Goal: Task Accomplishment & Management: Use online tool/utility

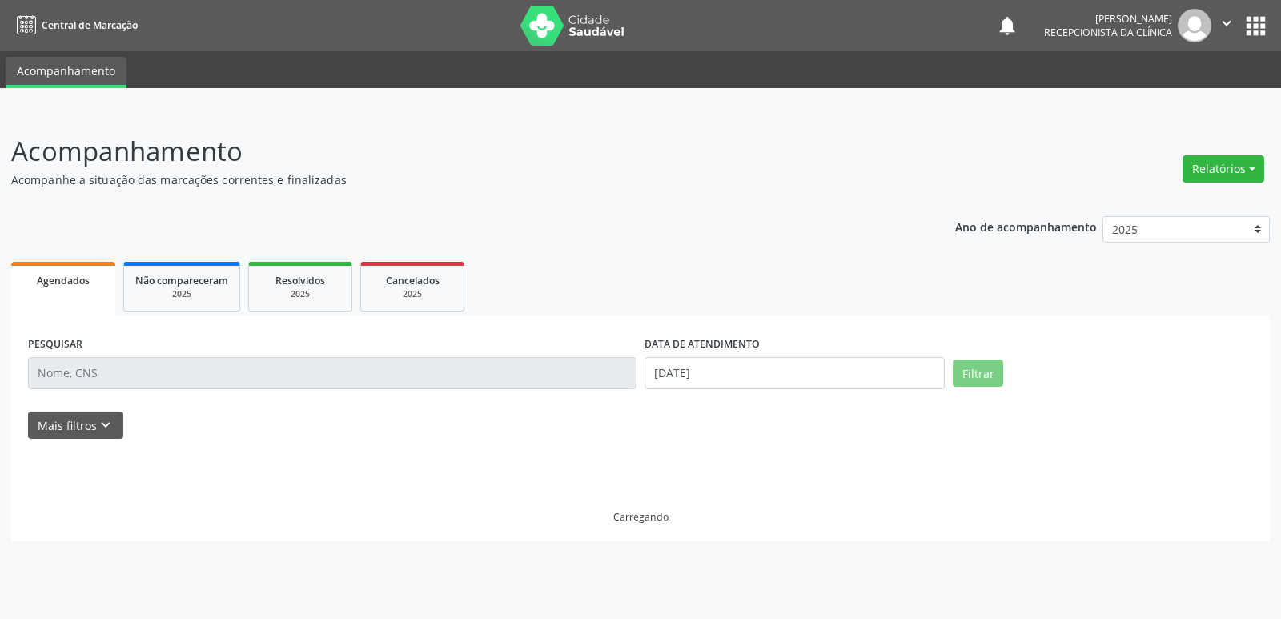
select select "7"
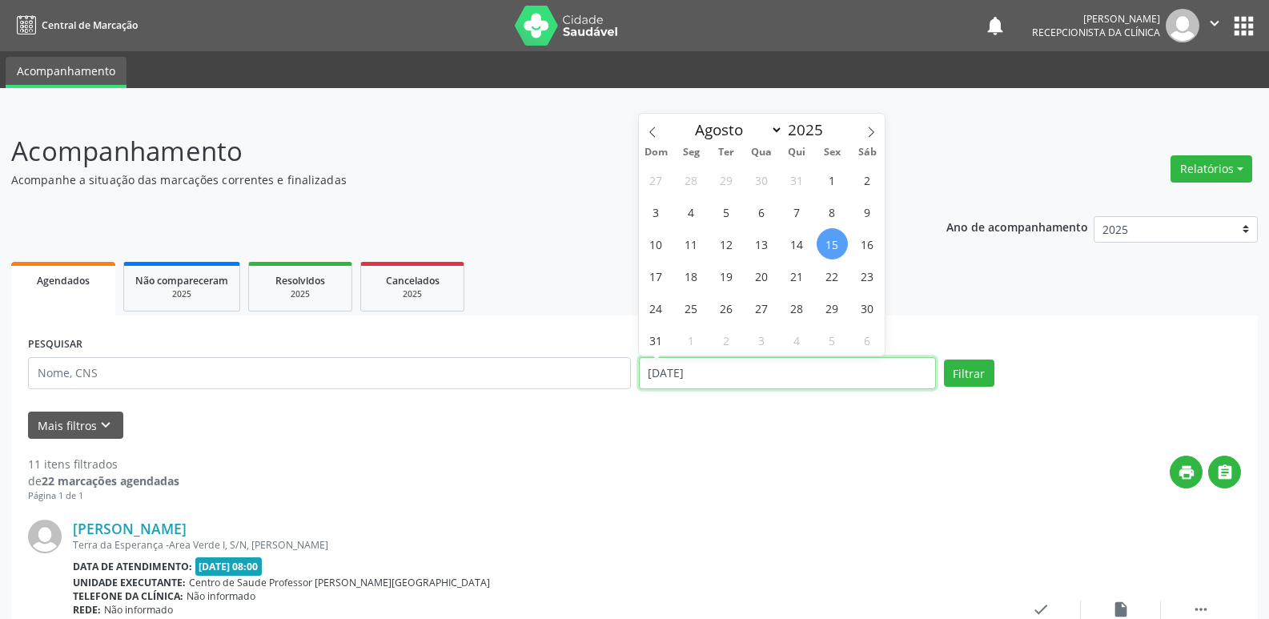
click at [647, 370] on input "[DATE]" at bounding box center [787, 373] width 297 height 32
click at [837, 179] on span "1" at bounding box center [831, 179] width 31 height 31
type input "[DATE]"
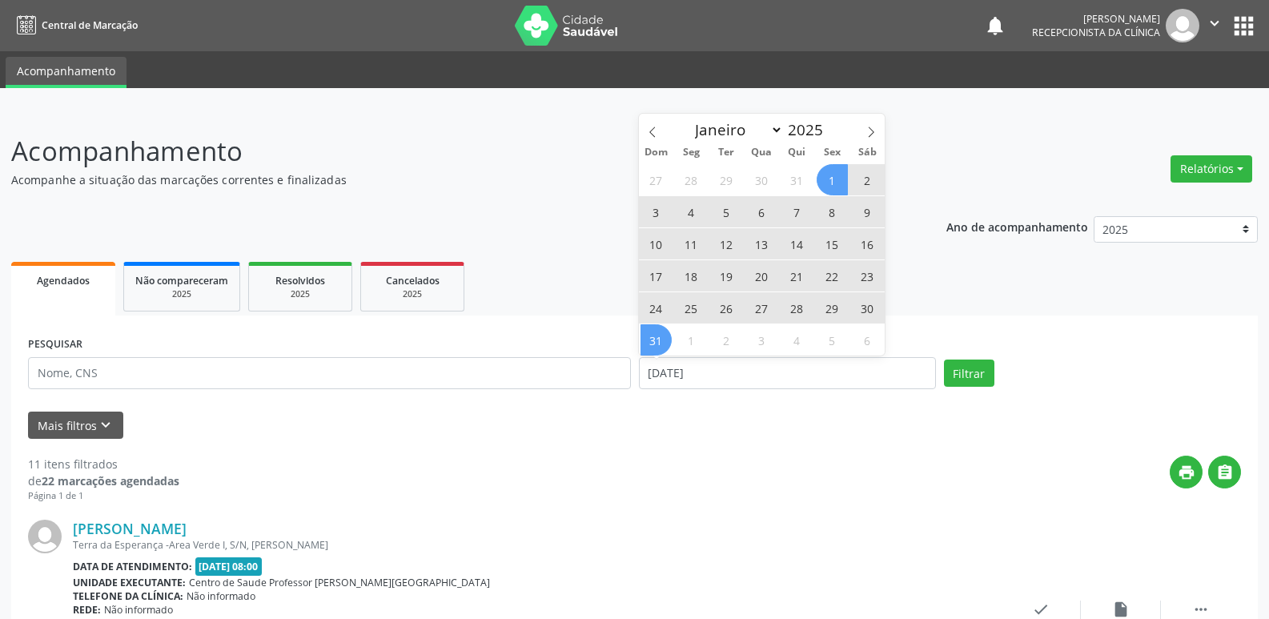
click at [667, 340] on span "31" at bounding box center [655, 339] width 31 height 31
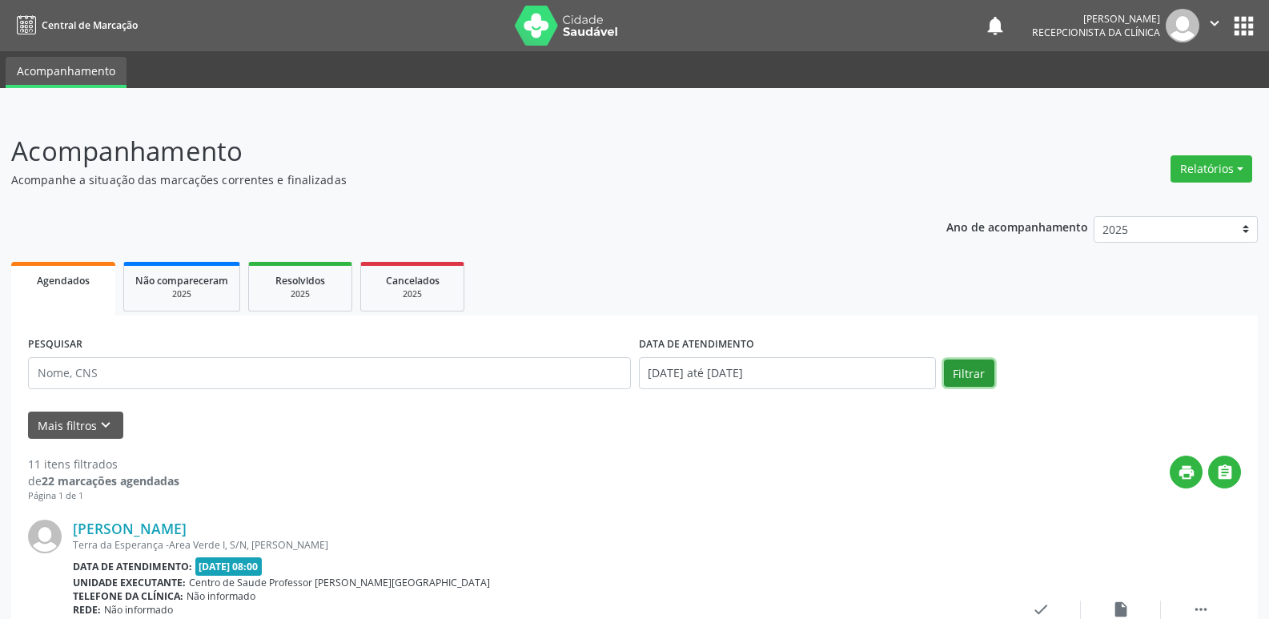
click at [969, 373] on button "Filtrar" at bounding box center [969, 372] width 50 height 27
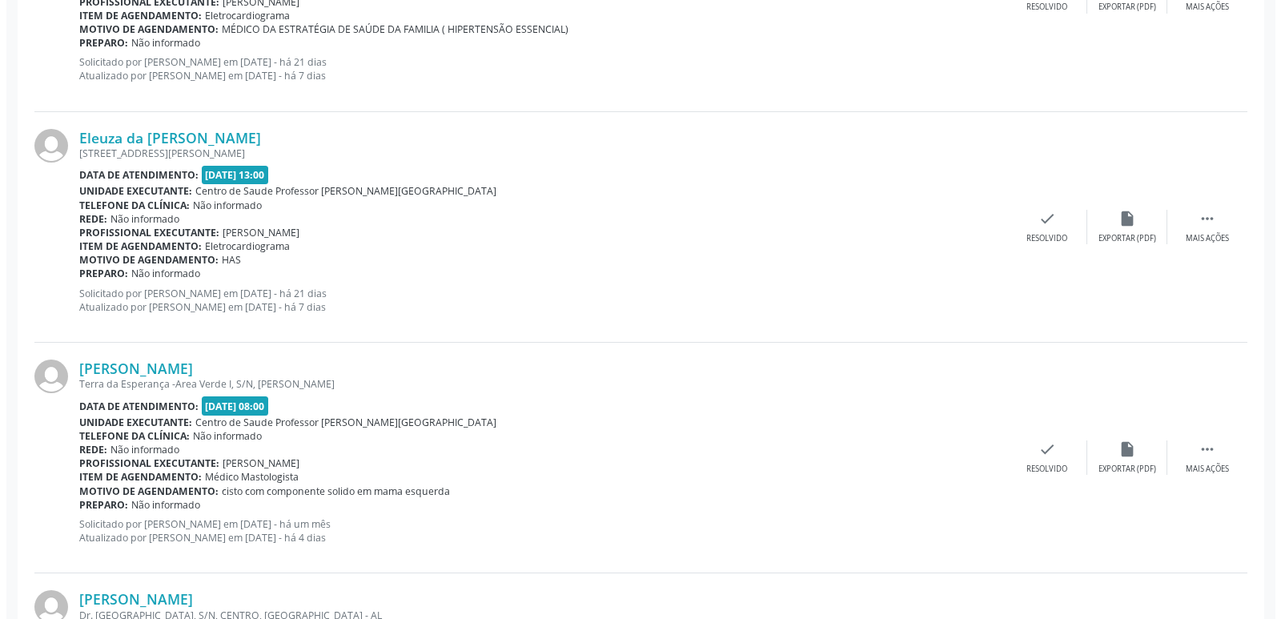
scroll to position [2481, 0]
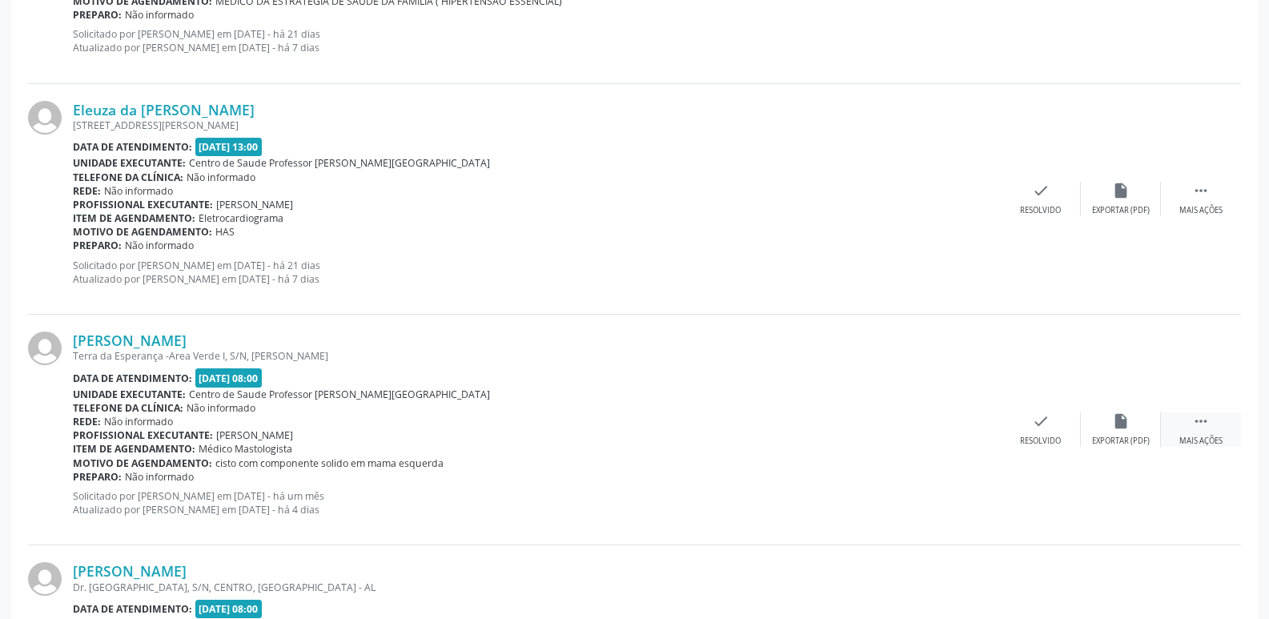
click at [1203, 420] on icon "" at bounding box center [1201, 421] width 18 height 18
click at [796, 423] on icon "check" at bounding box center [801, 421] width 18 height 18
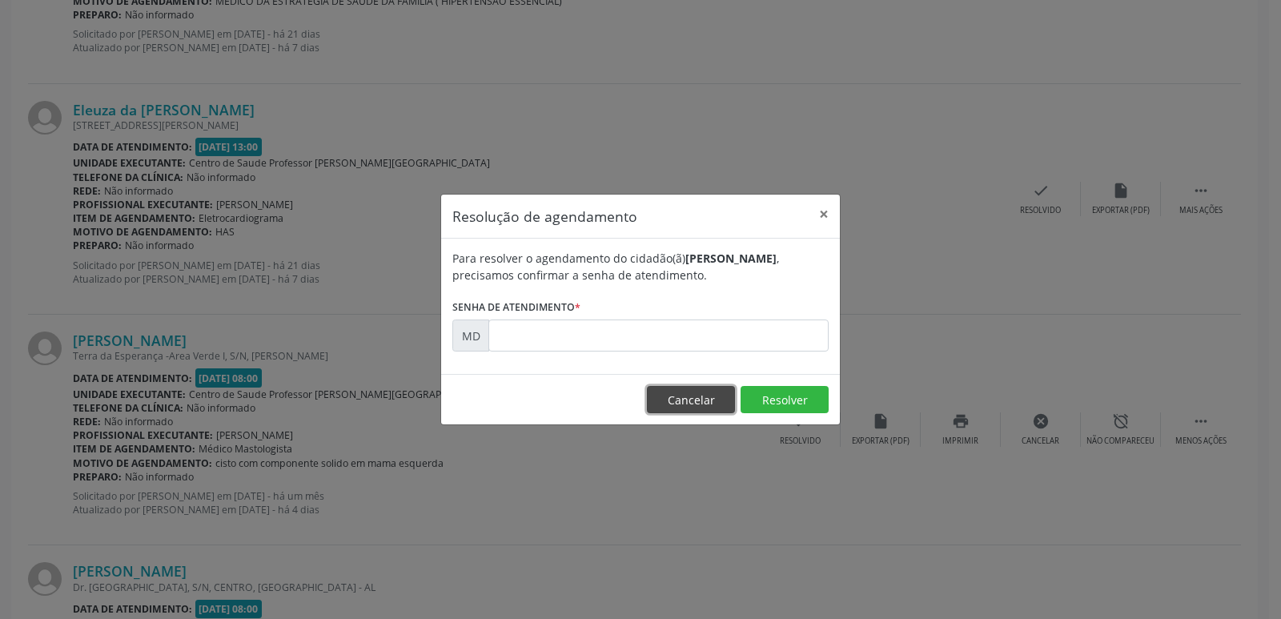
click at [696, 403] on button "Cancelar" at bounding box center [691, 399] width 88 height 27
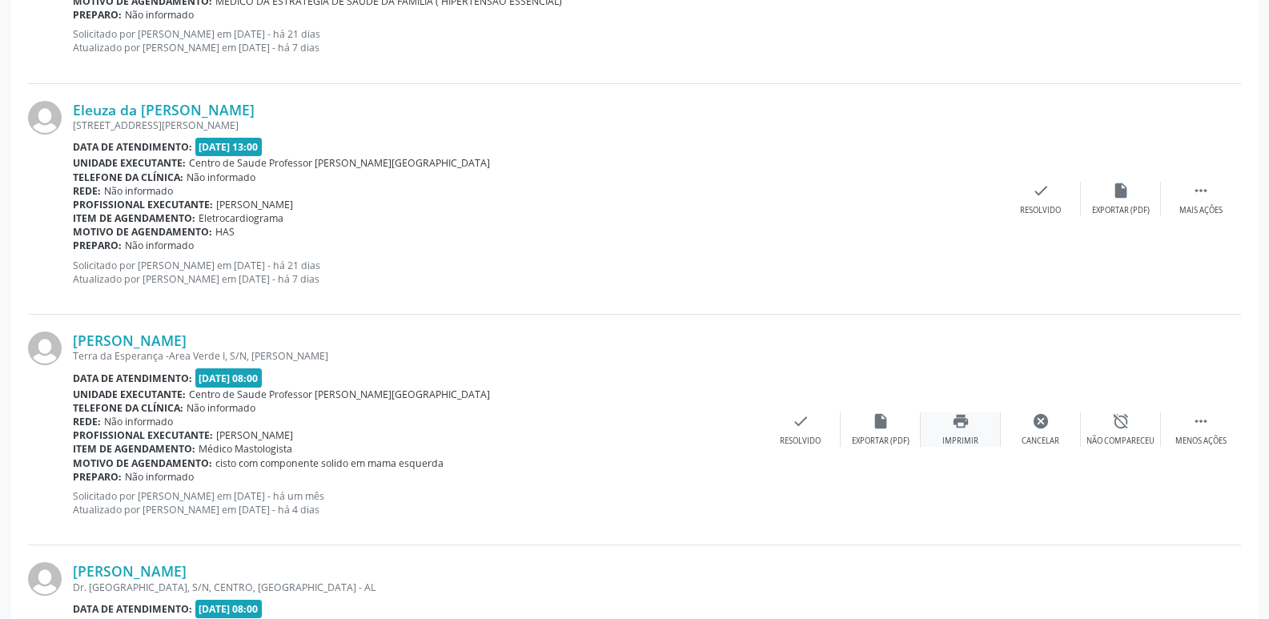
click at [961, 423] on icon "print" at bounding box center [961, 421] width 18 height 18
click at [791, 430] on div "check Resolvido" at bounding box center [800, 429] width 80 height 34
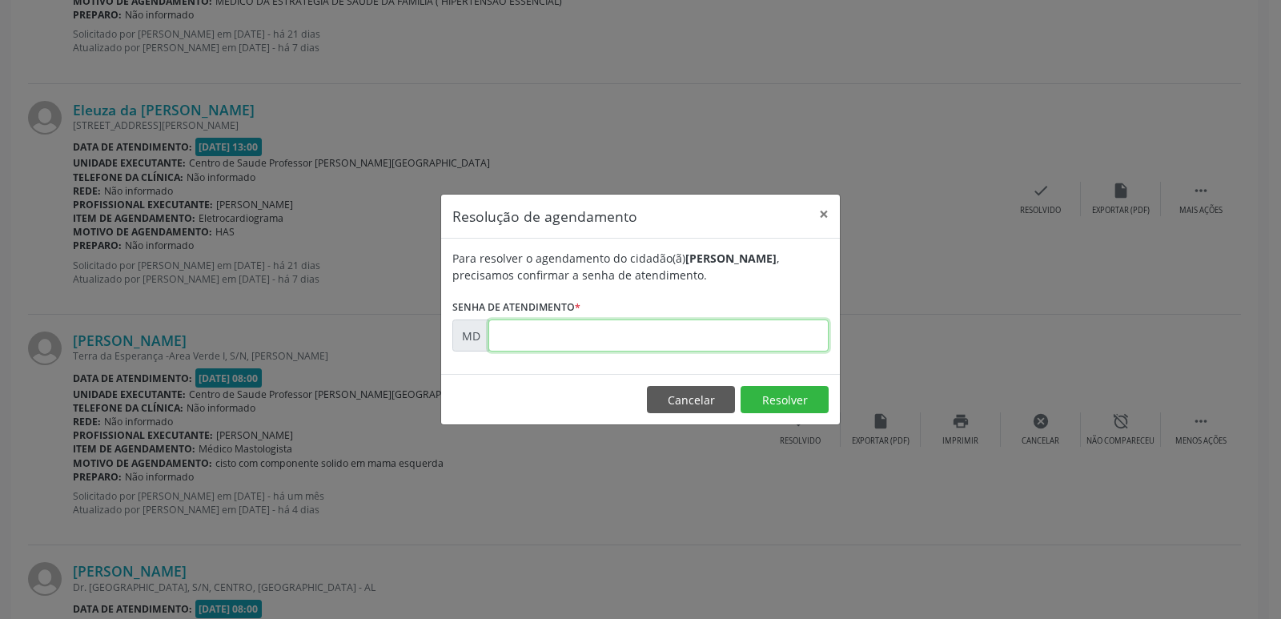
click at [494, 340] on input "text" at bounding box center [658, 335] width 340 height 32
drag, startPoint x: 499, startPoint y: 337, endPoint x: 969, endPoint y: 230, distance: 481.2
click at [969, 230] on div "Resolução de agendamento × Para resolver o agendamento do cidadão(ã) [PERSON_NA…" at bounding box center [640, 309] width 1281 height 619
click at [510, 343] on input "text" at bounding box center [658, 335] width 340 height 32
drag, startPoint x: 511, startPoint y: 343, endPoint x: 690, endPoint y: 406, distance: 189.9
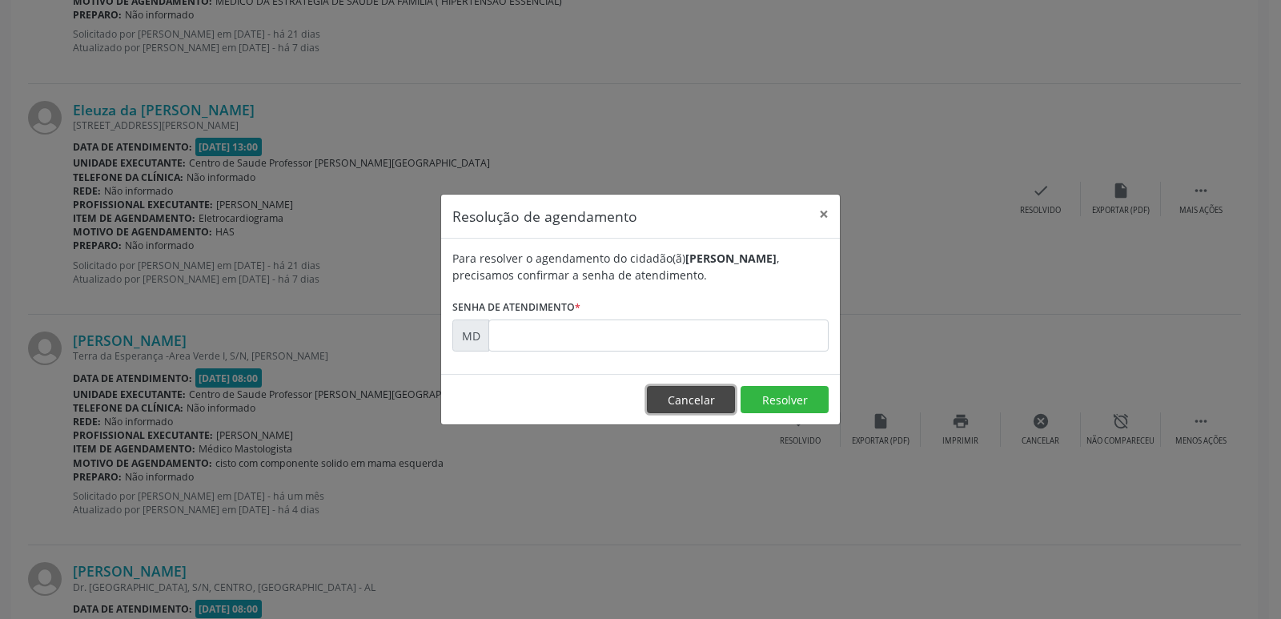
click at [690, 406] on button "Cancelar" at bounding box center [691, 399] width 88 height 27
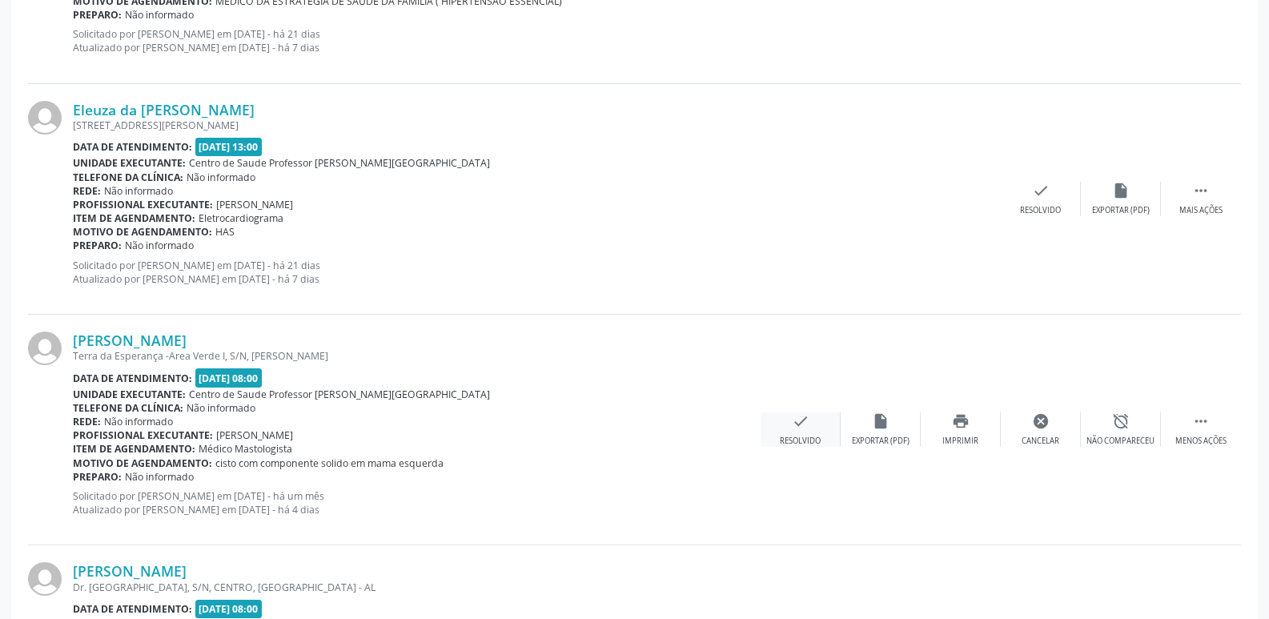
click at [796, 415] on icon "check" at bounding box center [801, 421] width 18 height 18
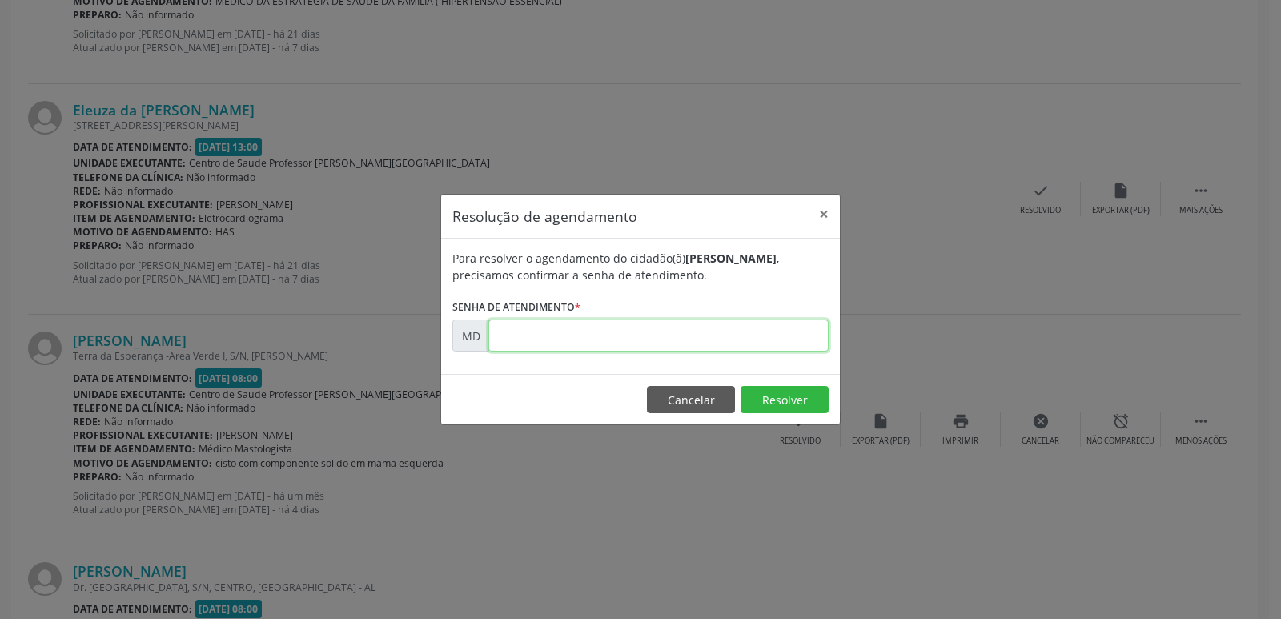
click at [499, 326] on input "text" at bounding box center [658, 335] width 340 height 32
drag, startPoint x: 499, startPoint y: 326, endPoint x: 877, endPoint y: 64, distance: 459.0
click at [877, 64] on div "Resolução de agendamento × Para resolver o agendamento do cidadão(ã) [PERSON_NA…" at bounding box center [640, 309] width 1281 height 619
click at [529, 340] on input "text" at bounding box center [658, 335] width 340 height 32
type input "0"
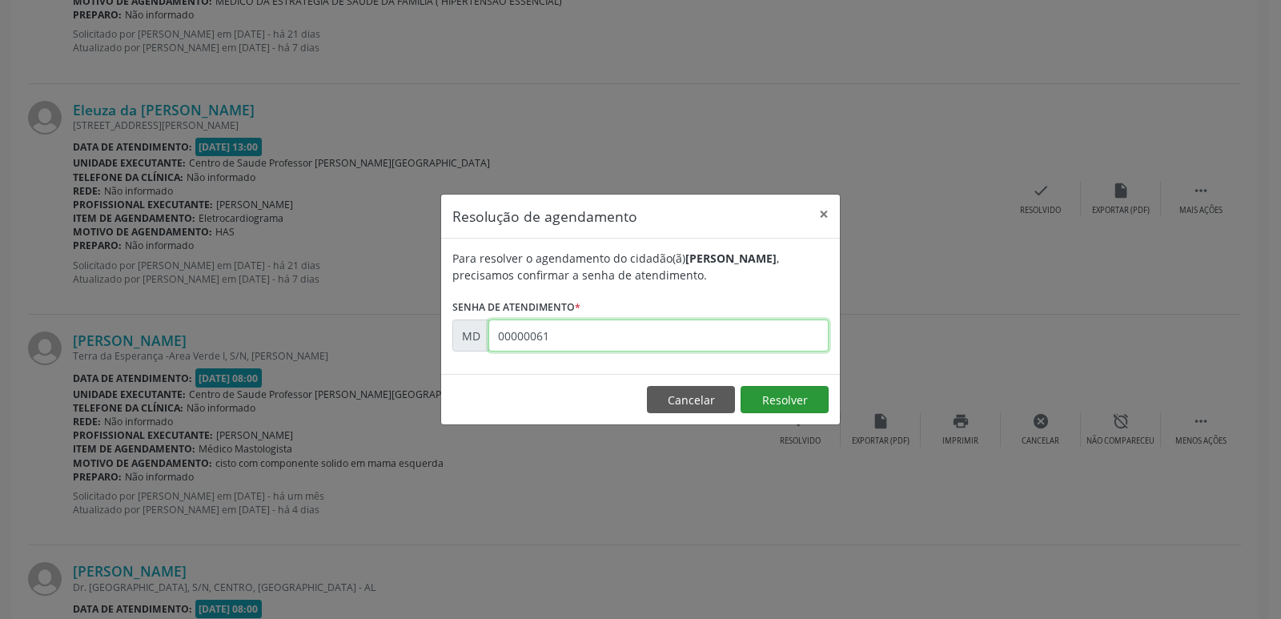
type input "00000061"
click at [788, 395] on button "Resolver" at bounding box center [784, 399] width 88 height 27
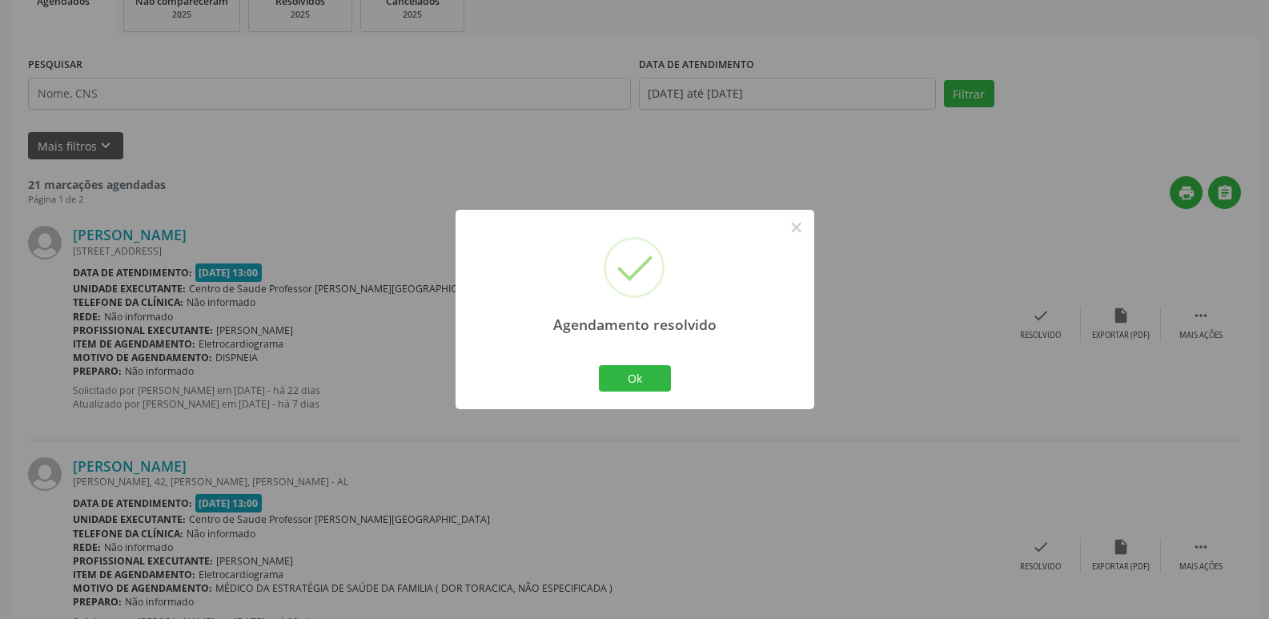
scroll to position [320, 0]
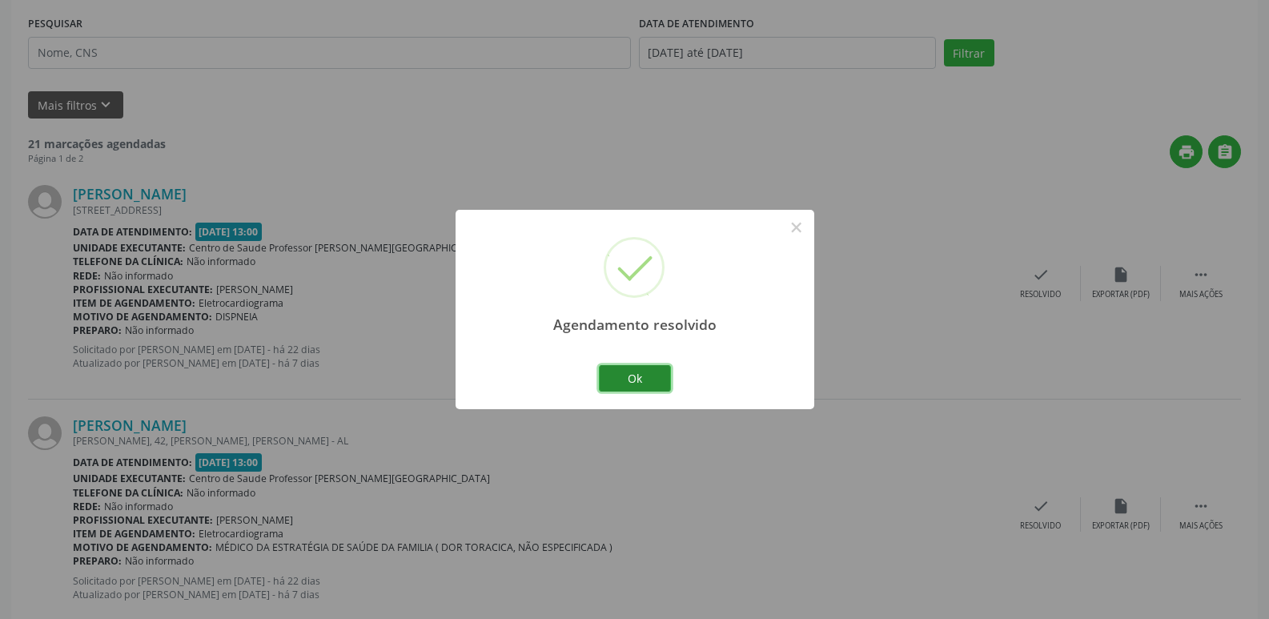
click at [631, 375] on button "Ok" at bounding box center [635, 378] width 72 height 27
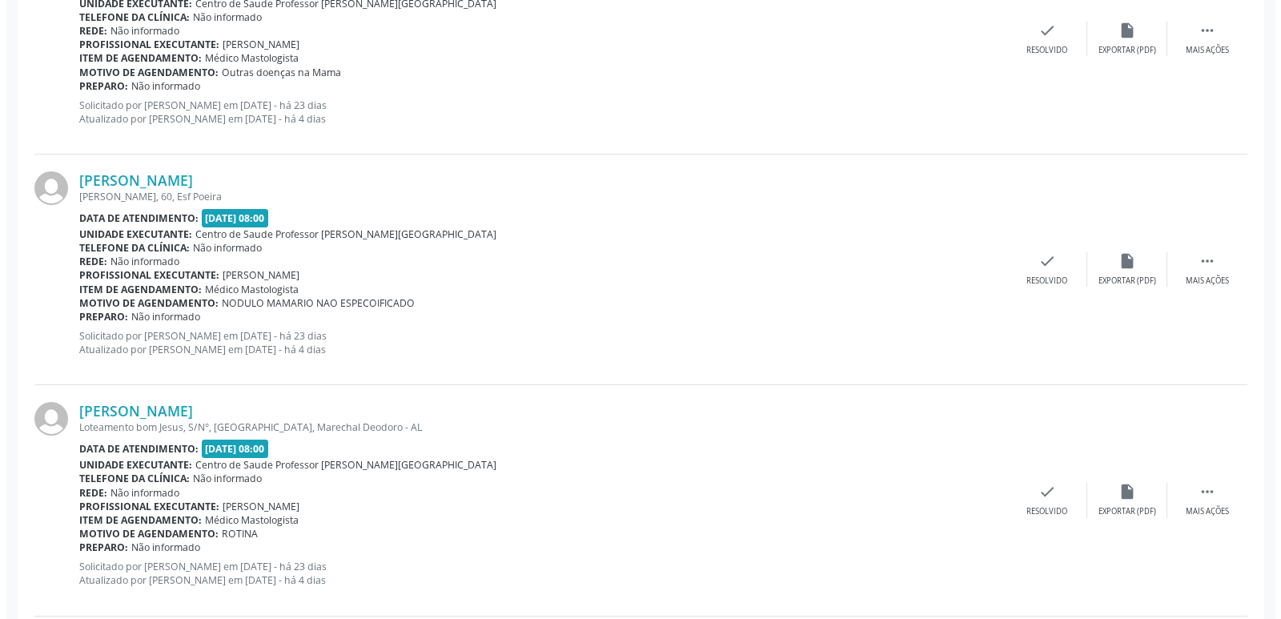
scroll to position [2882, 0]
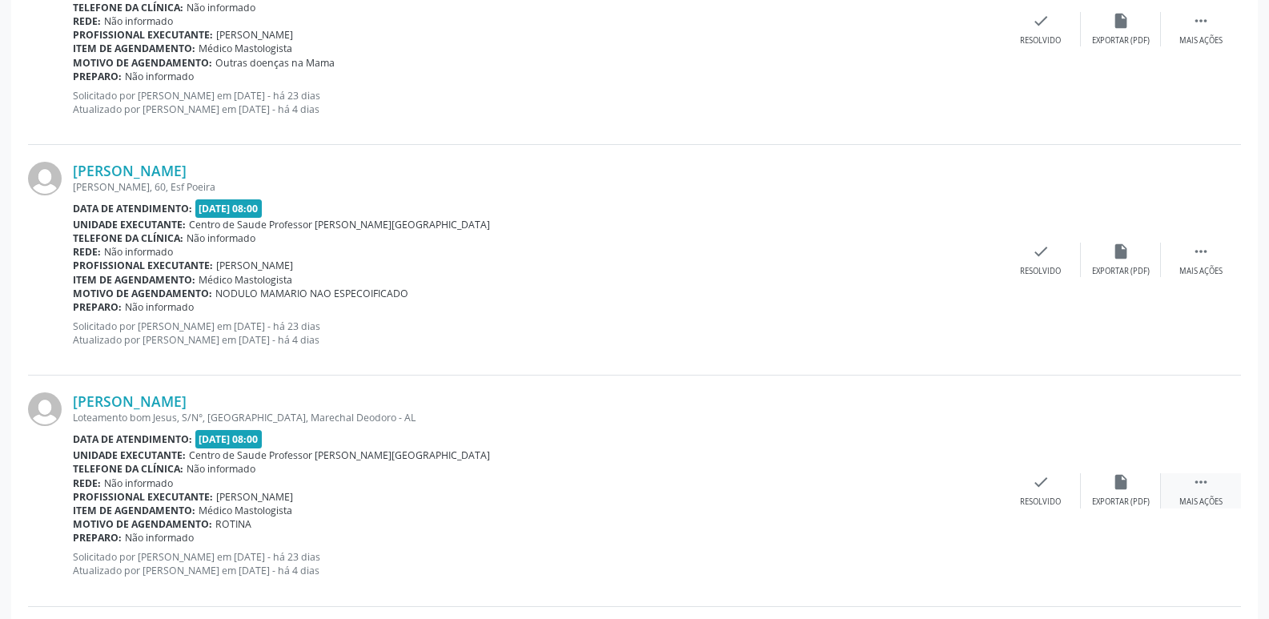
click at [1205, 479] on icon "" at bounding box center [1201, 482] width 18 height 18
click at [956, 490] on icon "print" at bounding box center [961, 482] width 18 height 18
click at [796, 486] on icon "check" at bounding box center [801, 482] width 18 height 18
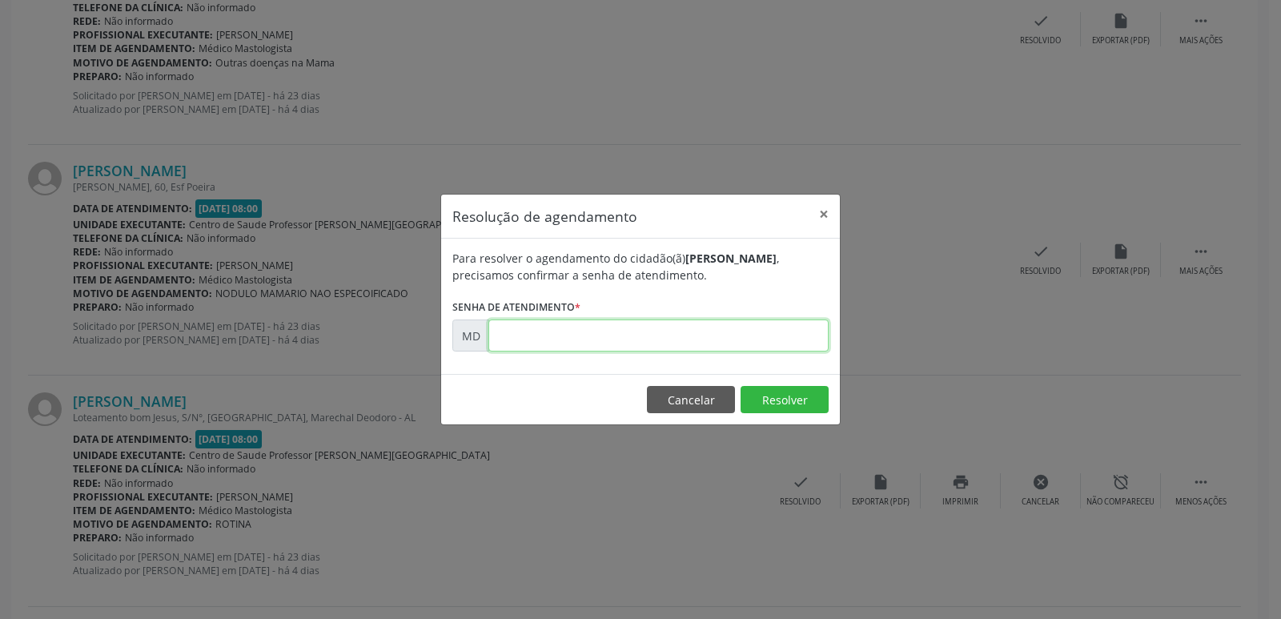
click at [504, 331] on input "text" at bounding box center [658, 335] width 340 height 32
drag, startPoint x: 504, startPoint y: 331, endPoint x: 780, endPoint y: 391, distance: 282.4
click at [780, 391] on button "Resolver" at bounding box center [784, 399] width 88 height 27
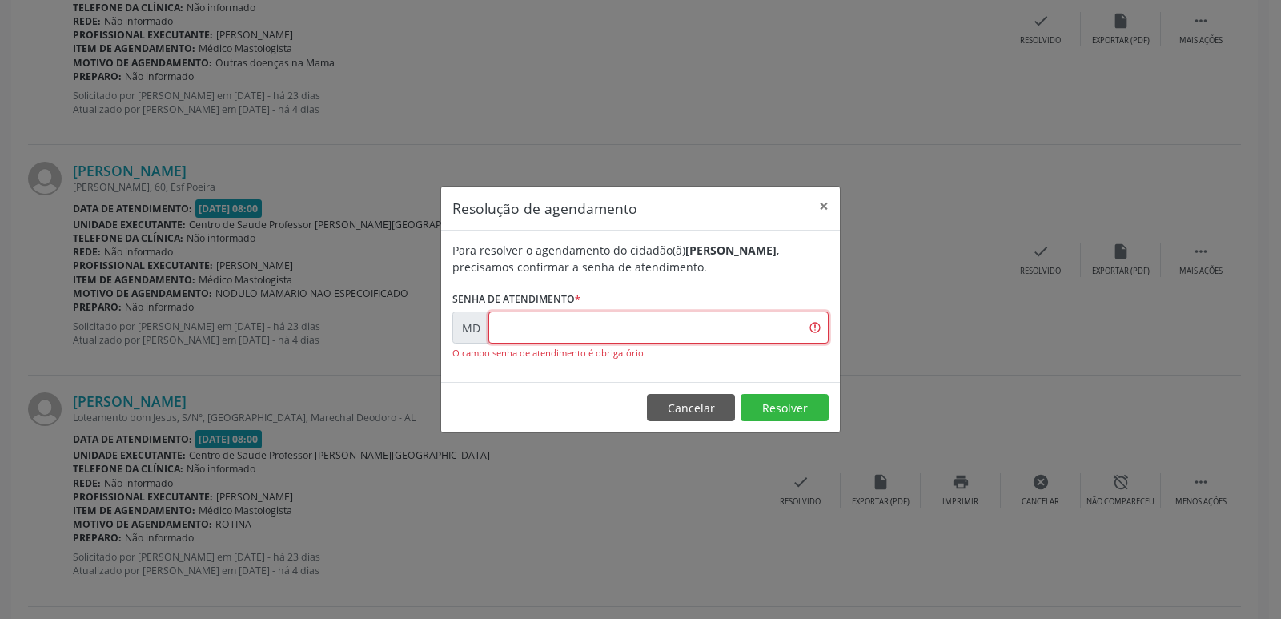
click at [500, 327] on input "text" at bounding box center [658, 327] width 340 height 32
drag, startPoint x: 500, startPoint y: 327, endPoint x: 934, endPoint y: 278, distance: 436.7
click at [934, 278] on div "Resolução de agendamento × Para resolver o agendamento do cidadão(ã) [PERSON_NA…" at bounding box center [640, 309] width 1281 height 619
click at [504, 327] on input "text" at bounding box center [658, 327] width 340 height 32
type input "0"
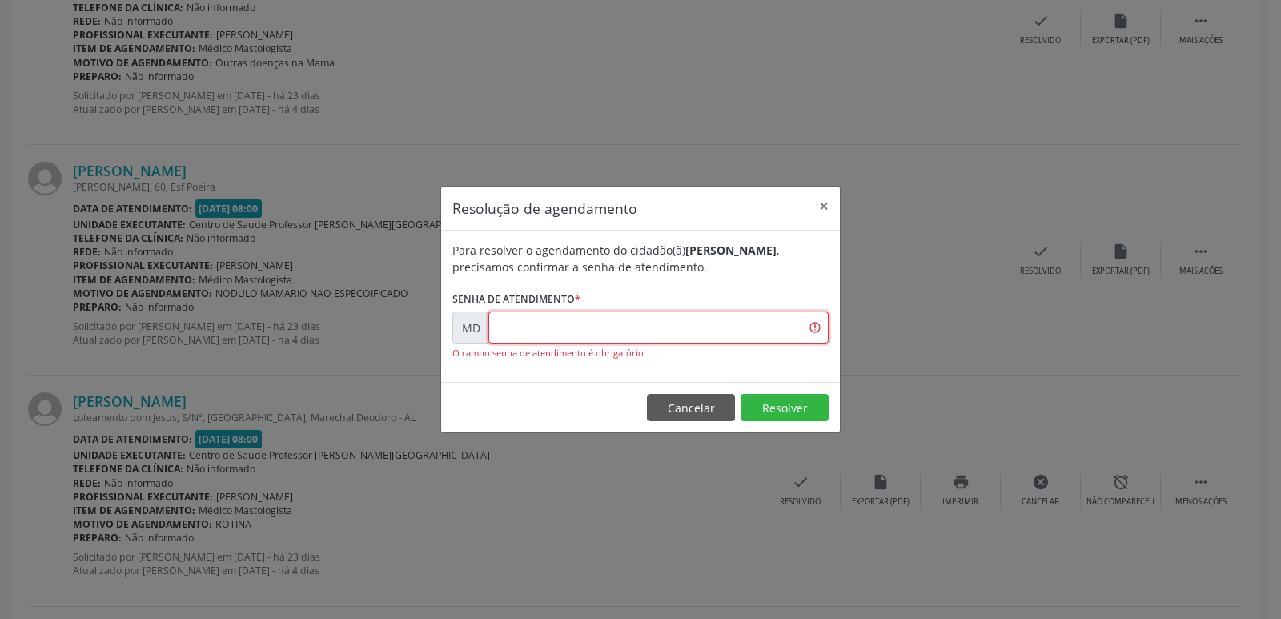
click at [502, 326] on input "text" at bounding box center [658, 327] width 340 height 32
type input "00001082"
click at [799, 401] on button "Resolver" at bounding box center [784, 407] width 88 height 27
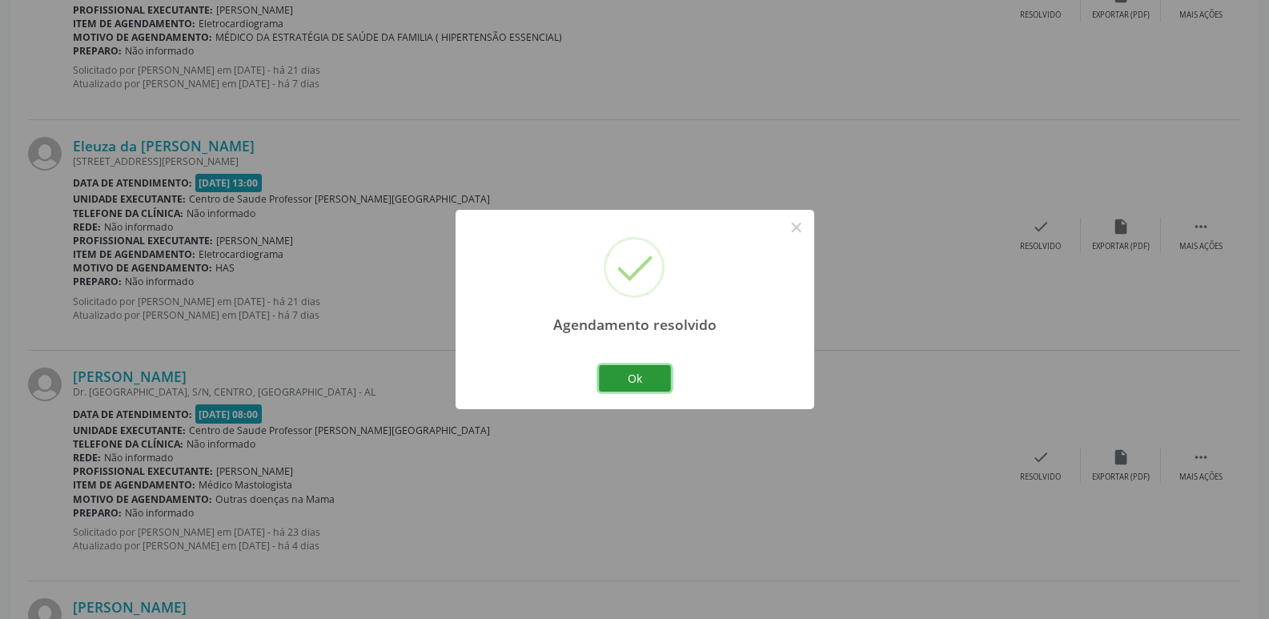
scroll to position [2429, 0]
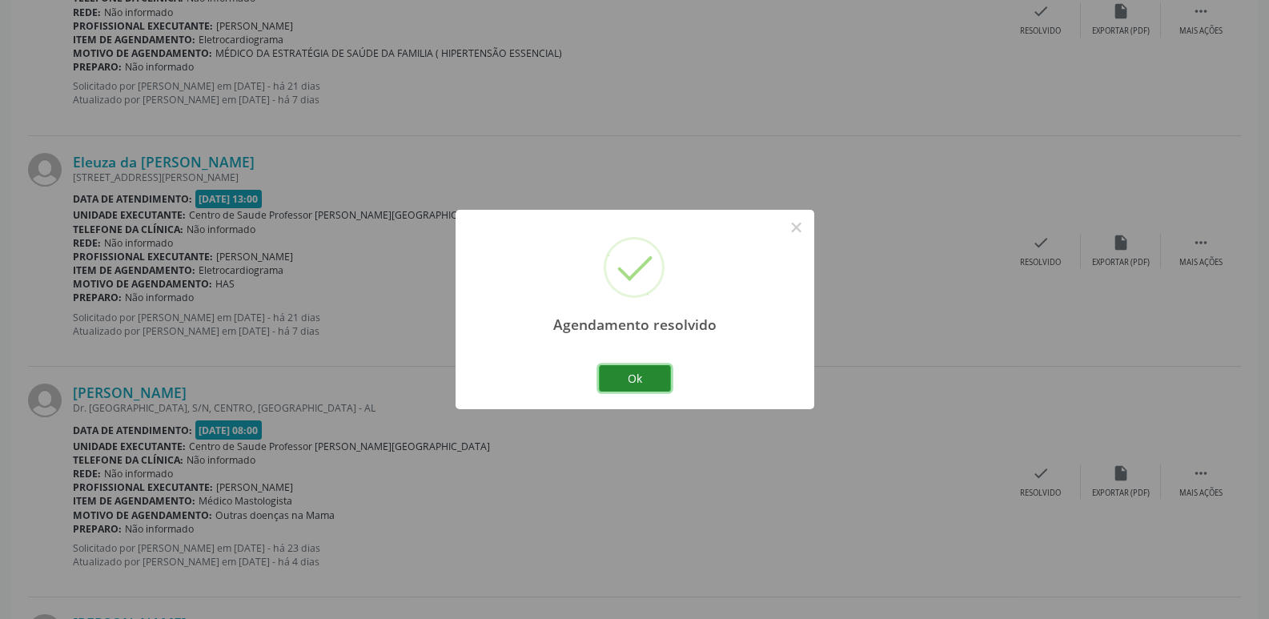
click at [640, 383] on button "Ok" at bounding box center [635, 378] width 72 height 27
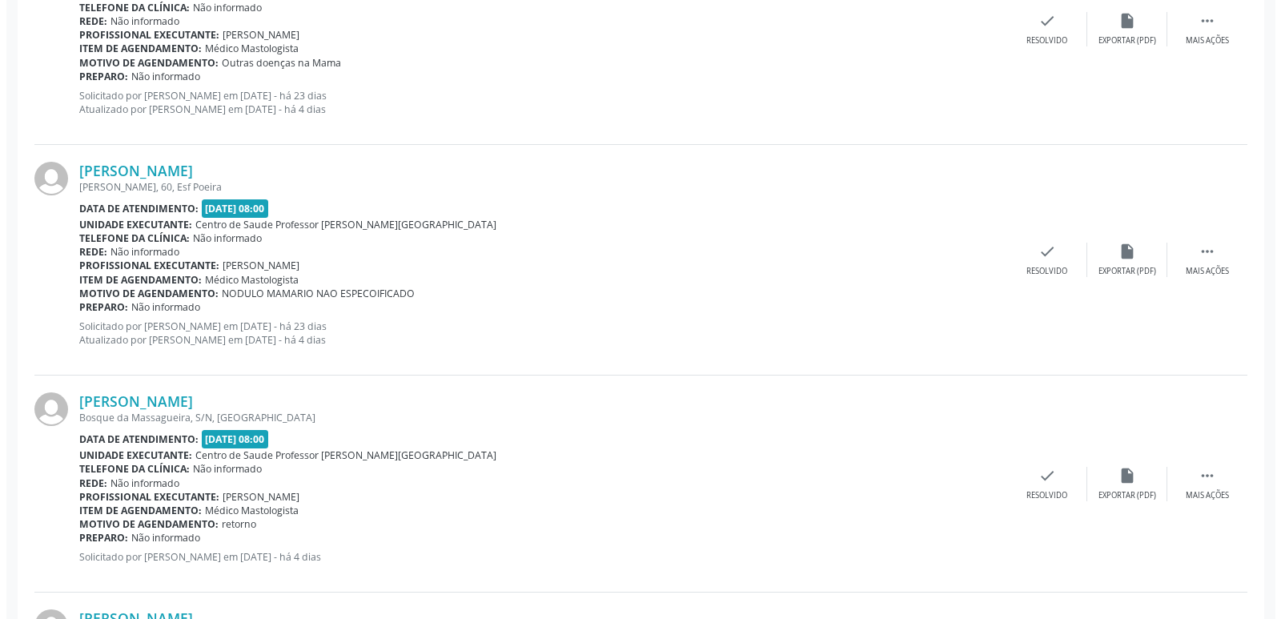
scroll to position [2910, 0]
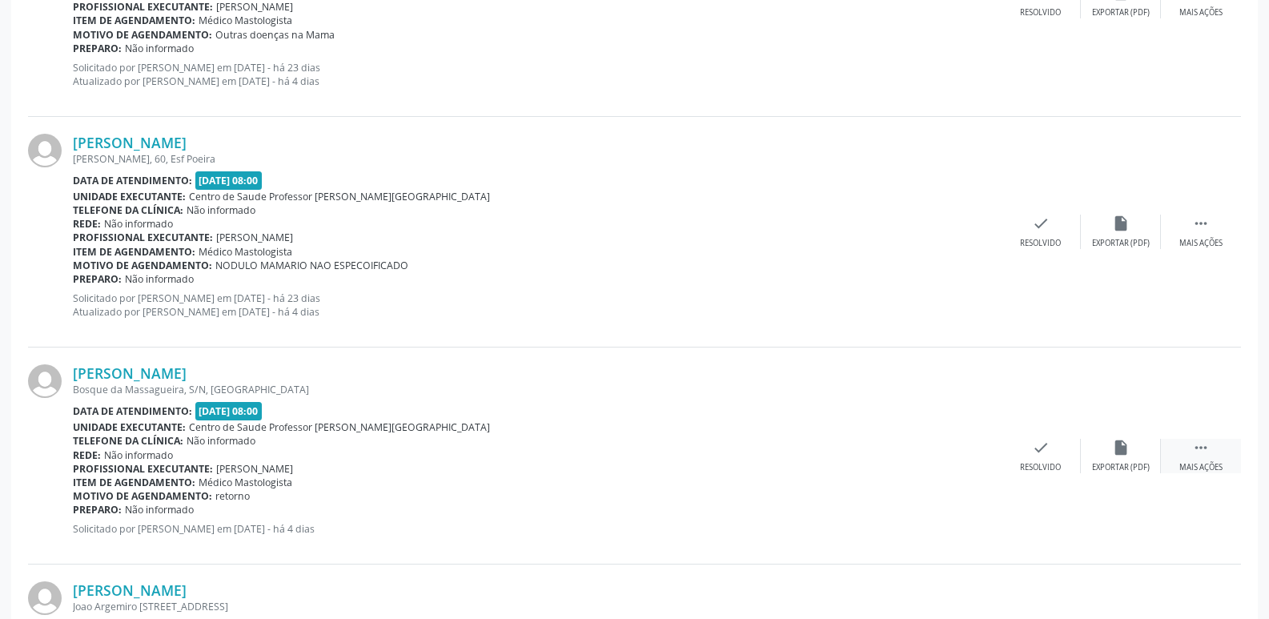
click at [1204, 449] on icon "" at bounding box center [1201, 448] width 18 height 18
click at [954, 449] on icon "print" at bounding box center [961, 448] width 18 height 18
click at [964, 444] on icon "print" at bounding box center [961, 448] width 18 height 18
click at [800, 455] on icon "check" at bounding box center [801, 448] width 18 height 18
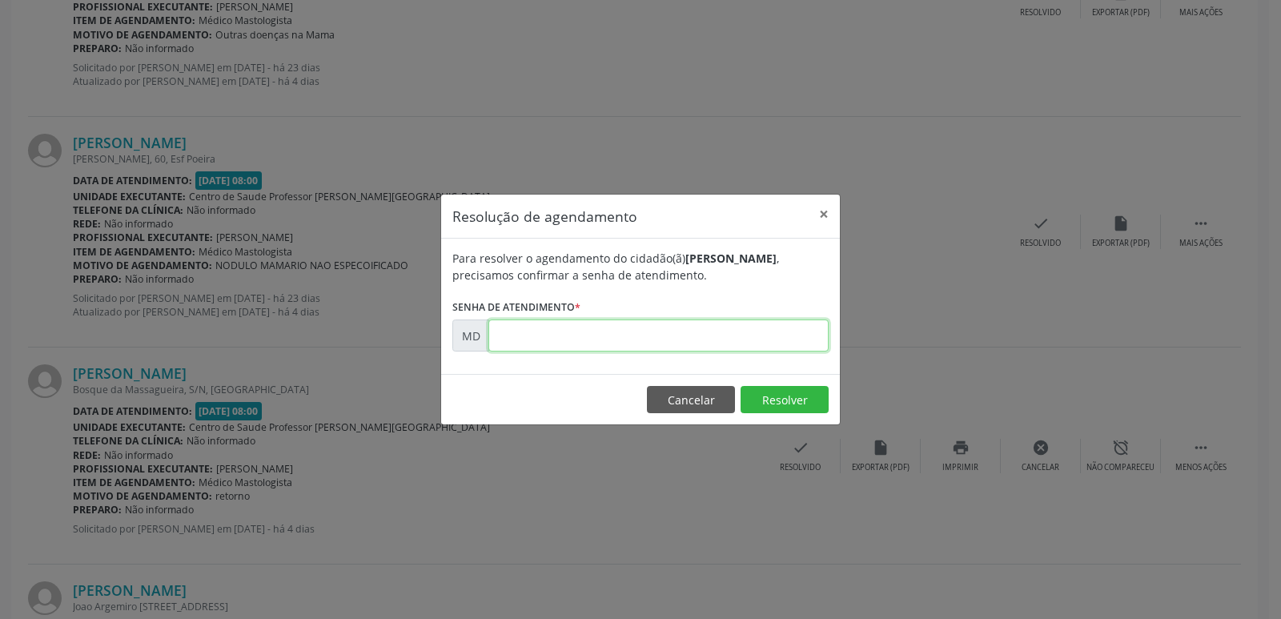
click at [508, 331] on input "text" at bounding box center [658, 335] width 340 height 32
drag, startPoint x: 512, startPoint y: 331, endPoint x: 927, endPoint y: 78, distance: 486.1
click at [927, 78] on div "Resolução de agendamento × Para resolver o agendamento do cidadão(ã) [PERSON_NA…" at bounding box center [640, 309] width 1281 height 619
click at [502, 332] on input "text" at bounding box center [658, 335] width 340 height 32
type input "00004450"
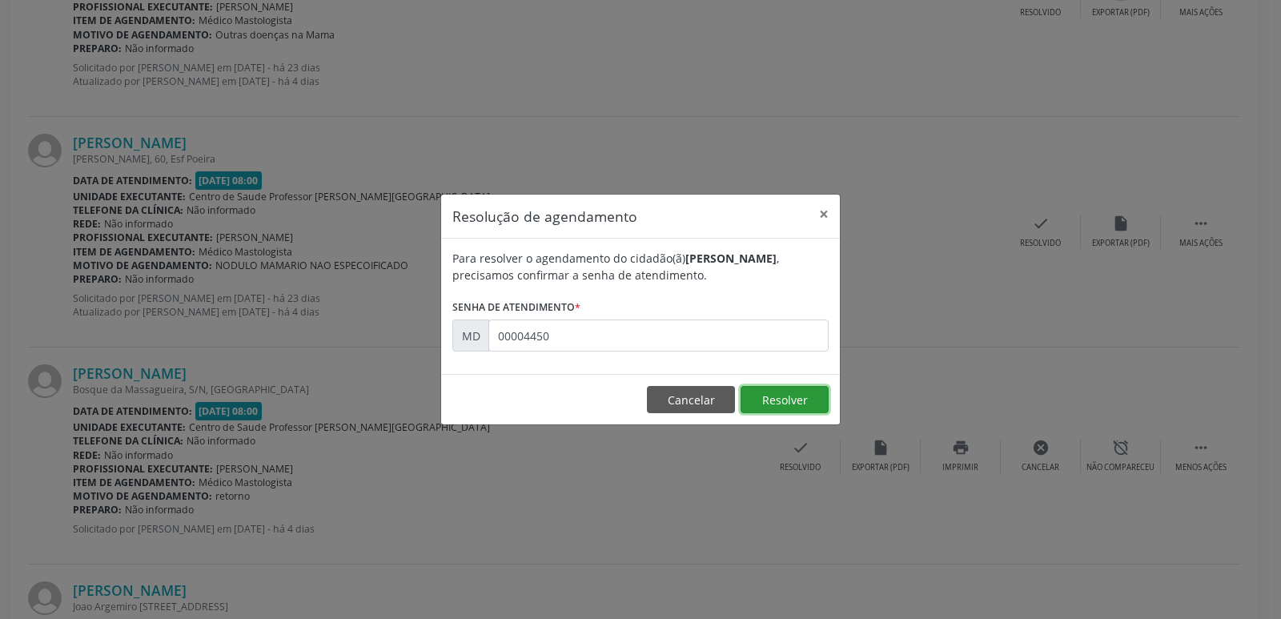
click at [780, 404] on button "Resolver" at bounding box center [784, 399] width 88 height 27
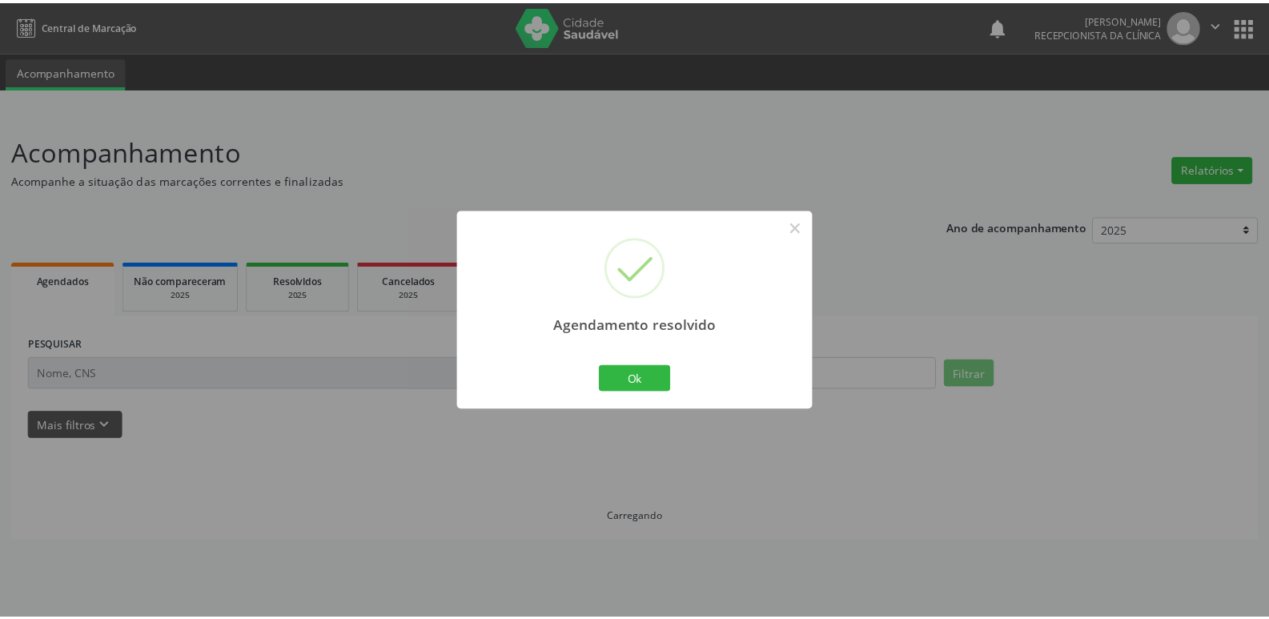
scroll to position [0, 0]
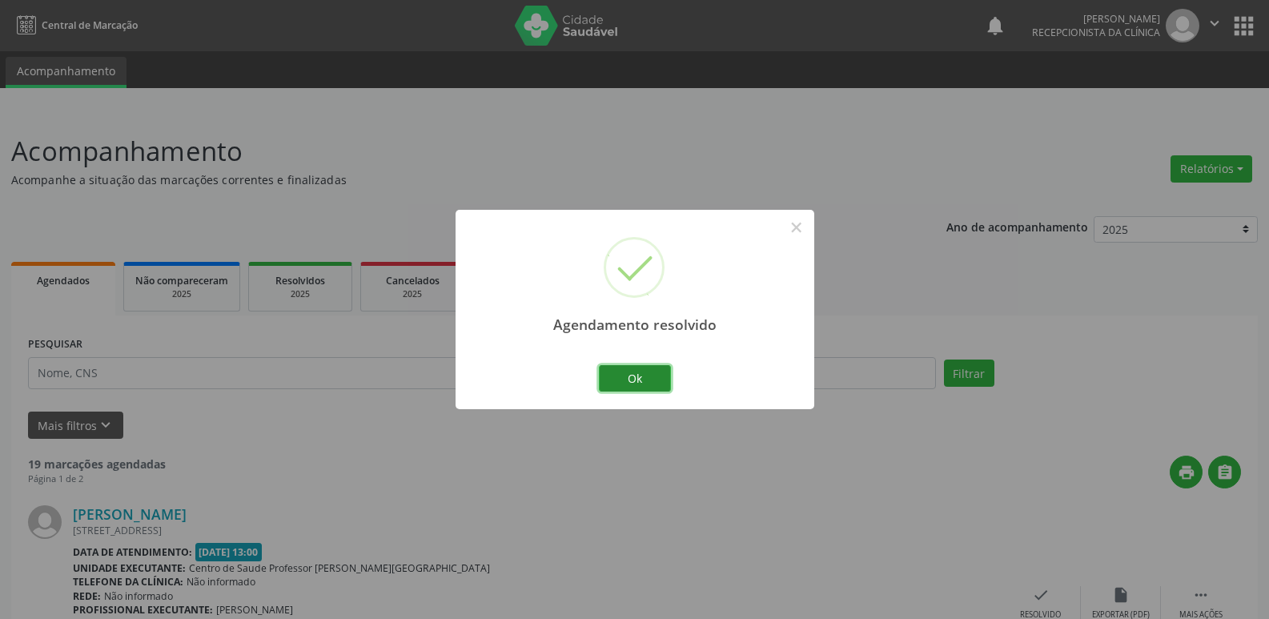
click at [637, 377] on button "Ok" at bounding box center [635, 378] width 72 height 27
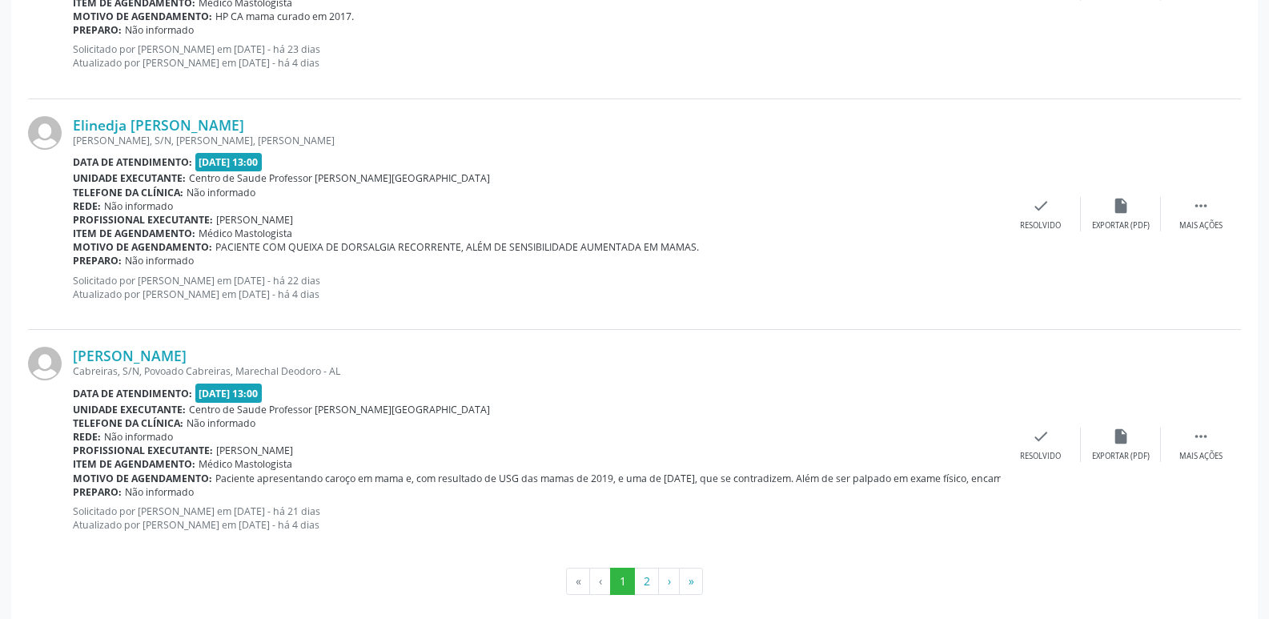
scroll to position [3404, 0]
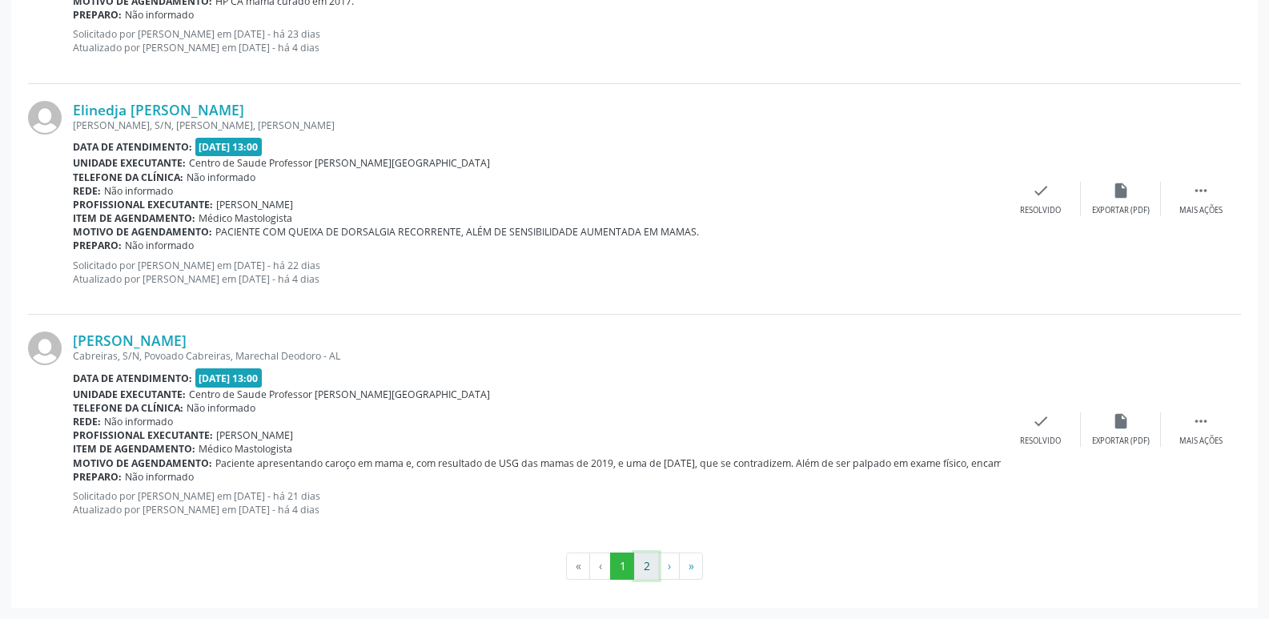
click at [643, 568] on button "2" at bounding box center [646, 565] width 25 height 27
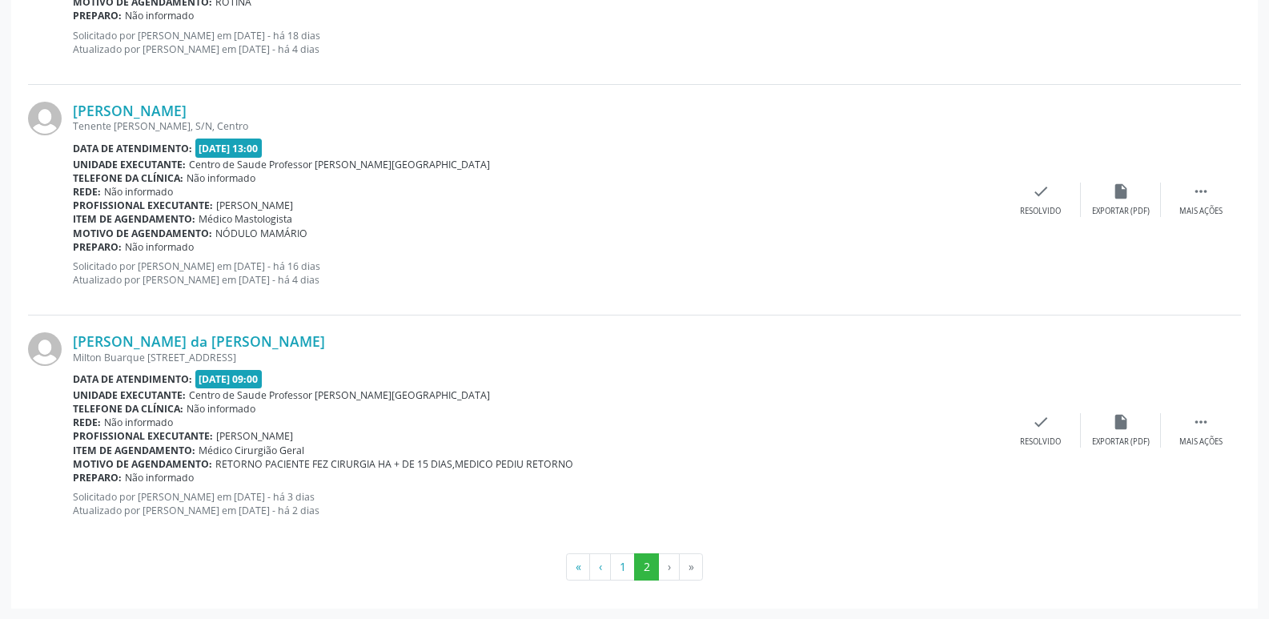
scroll to position [866, 0]
click at [667, 566] on li "›" at bounding box center [669, 565] width 21 height 27
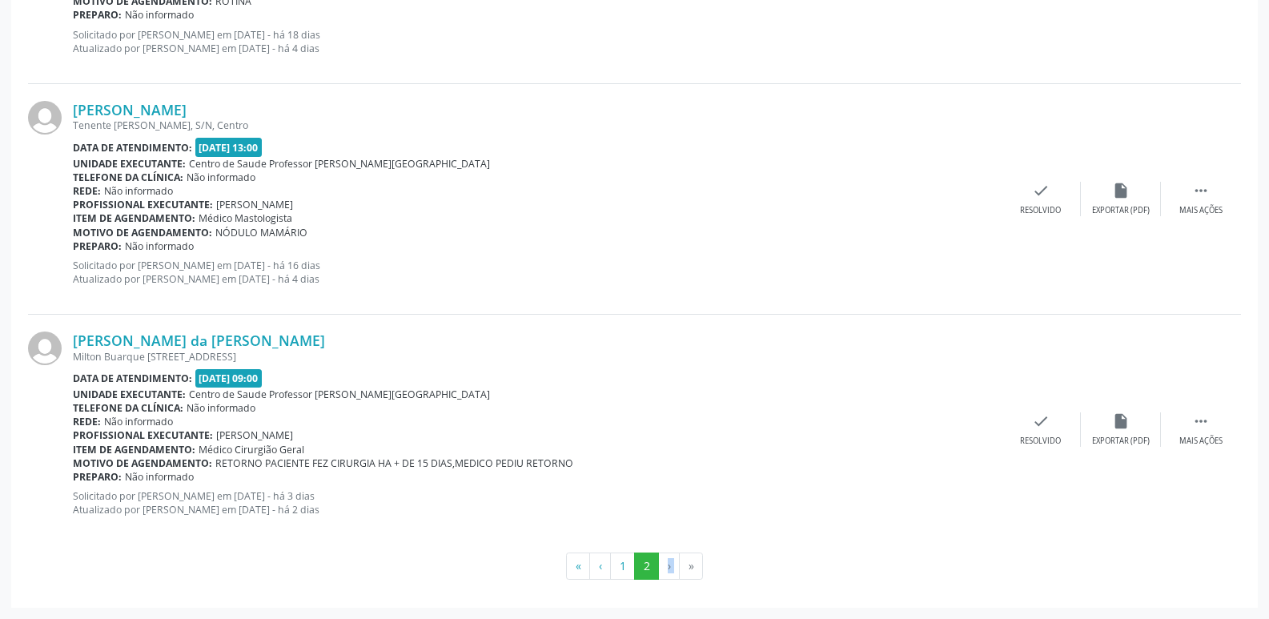
click at [667, 566] on li "›" at bounding box center [669, 565] width 21 height 27
click at [693, 564] on li "»" at bounding box center [691, 565] width 23 height 27
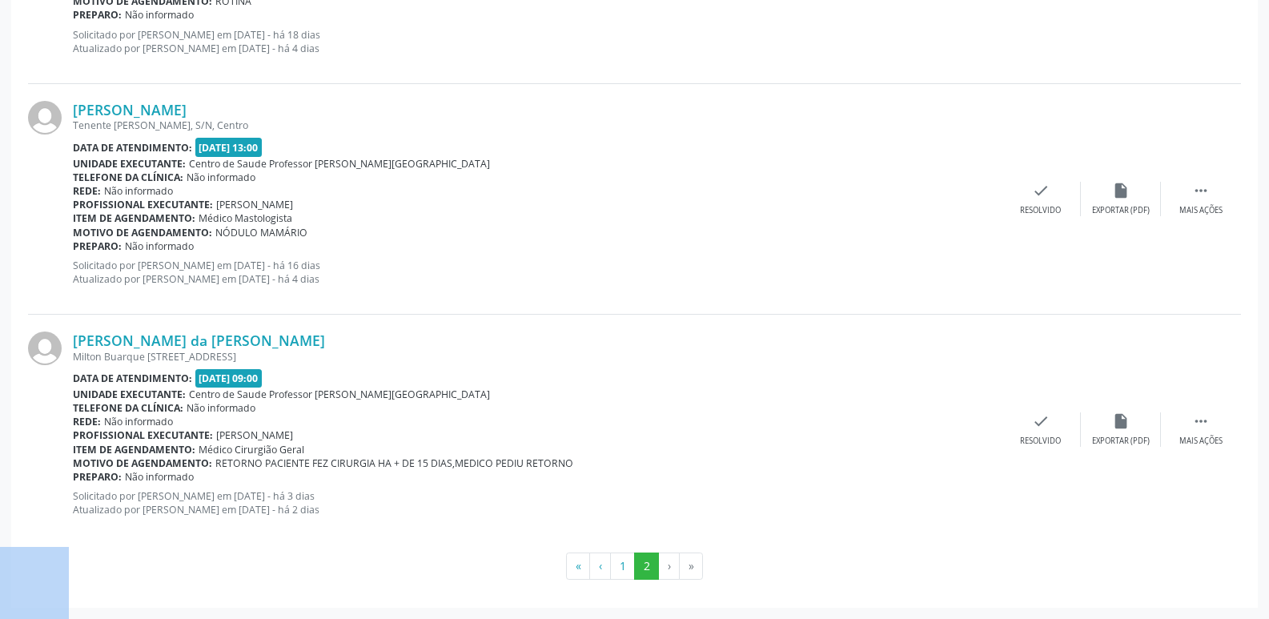
click at [693, 564] on li "»" at bounding box center [691, 565] width 23 height 27
click at [621, 571] on button "1" at bounding box center [622, 565] width 25 height 27
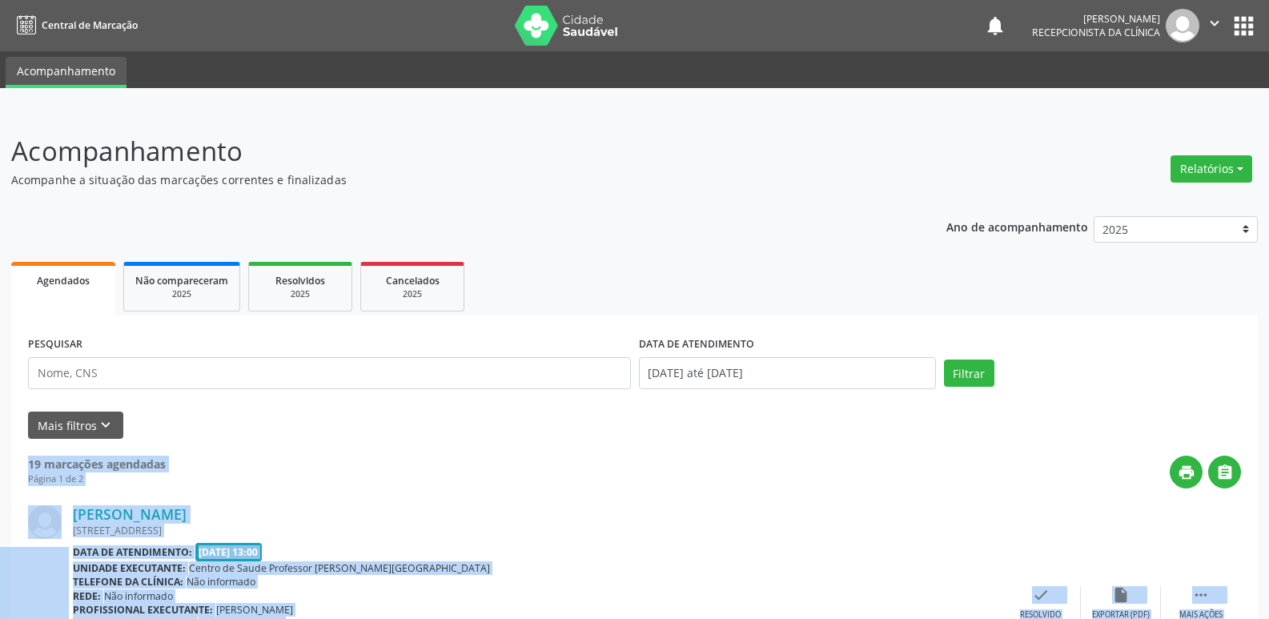
scroll to position [80, 0]
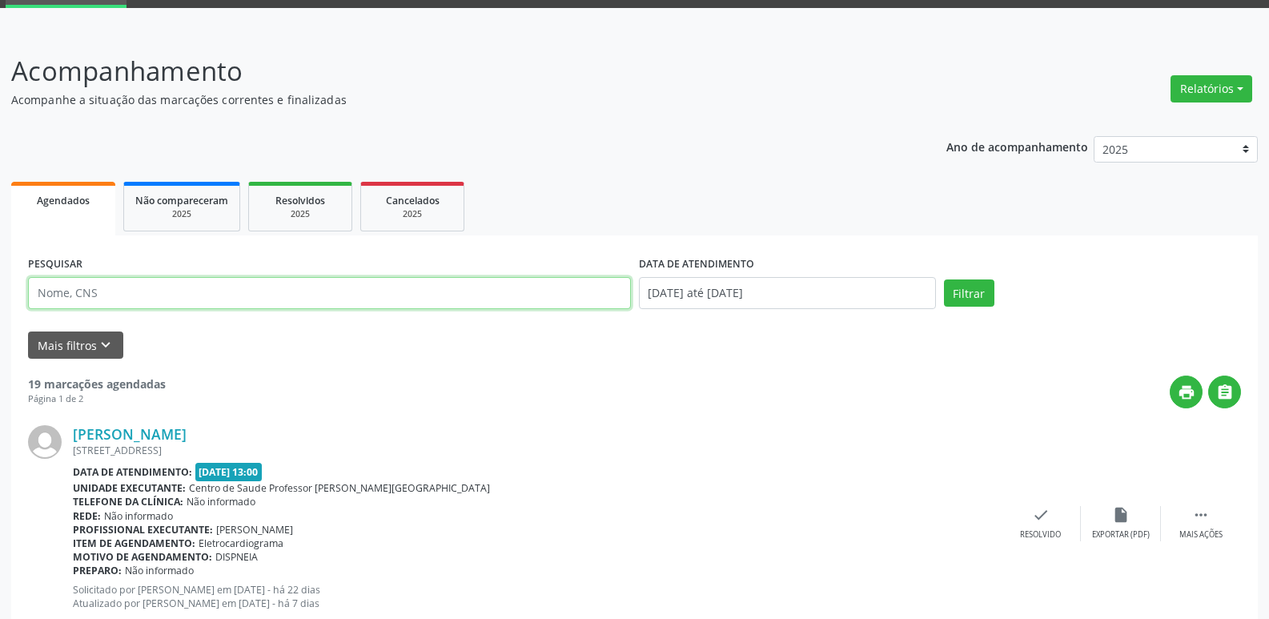
click at [78, 291] on input "text" at bounding box center [329, 293] width 603 height 32
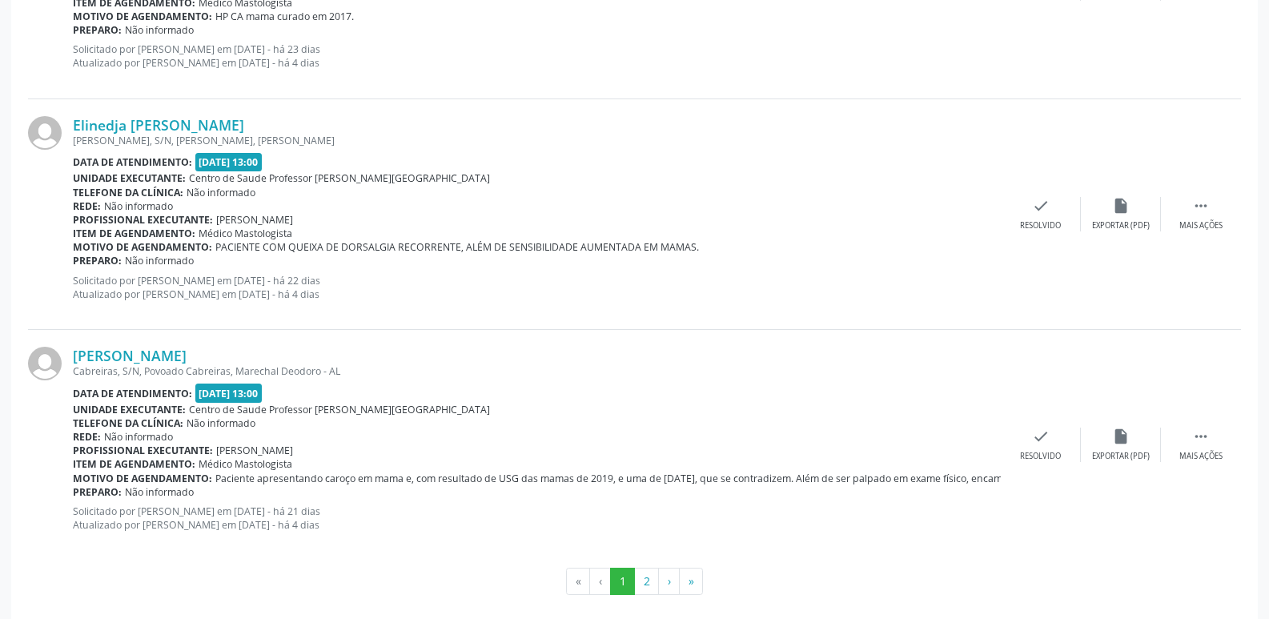
scroll to position [3404, 0]
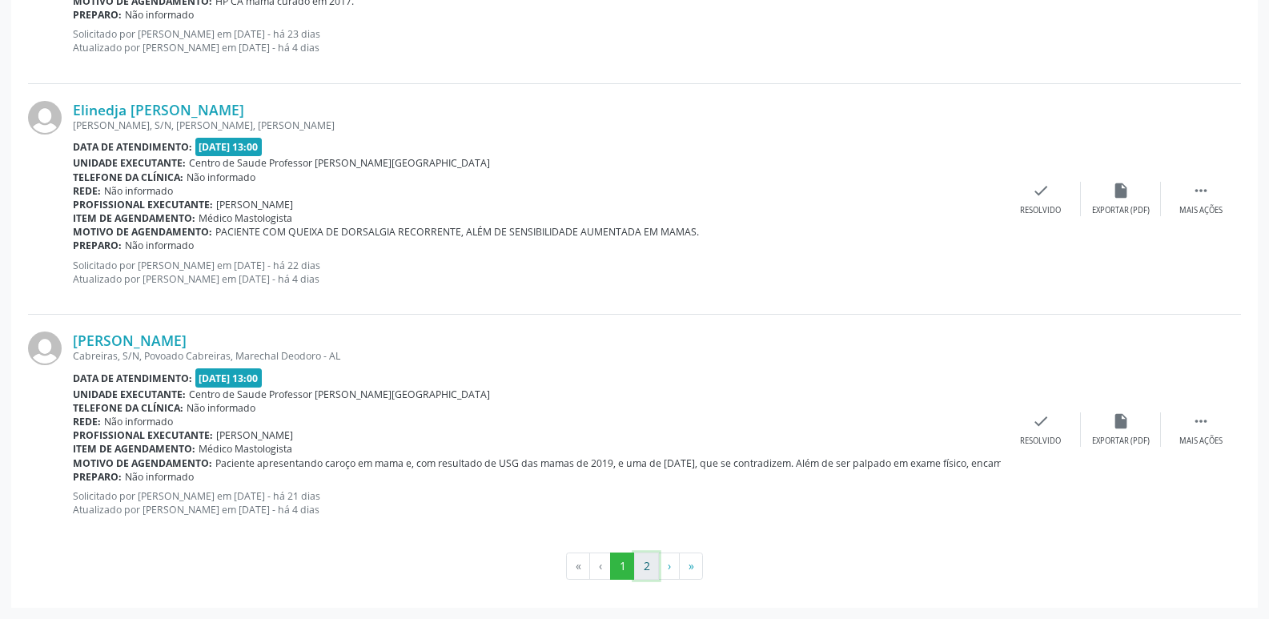
click at [645, 565] on button "2" at bounding box center [646, 565] width 25 height 27
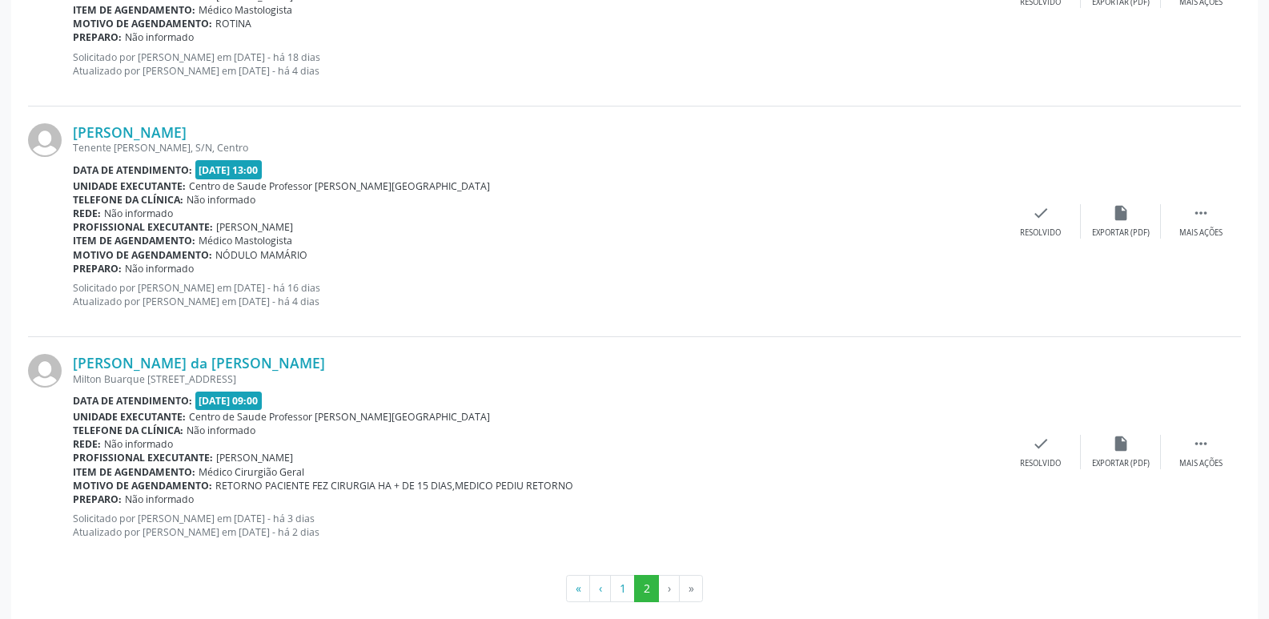
scroll to position [866, 0]
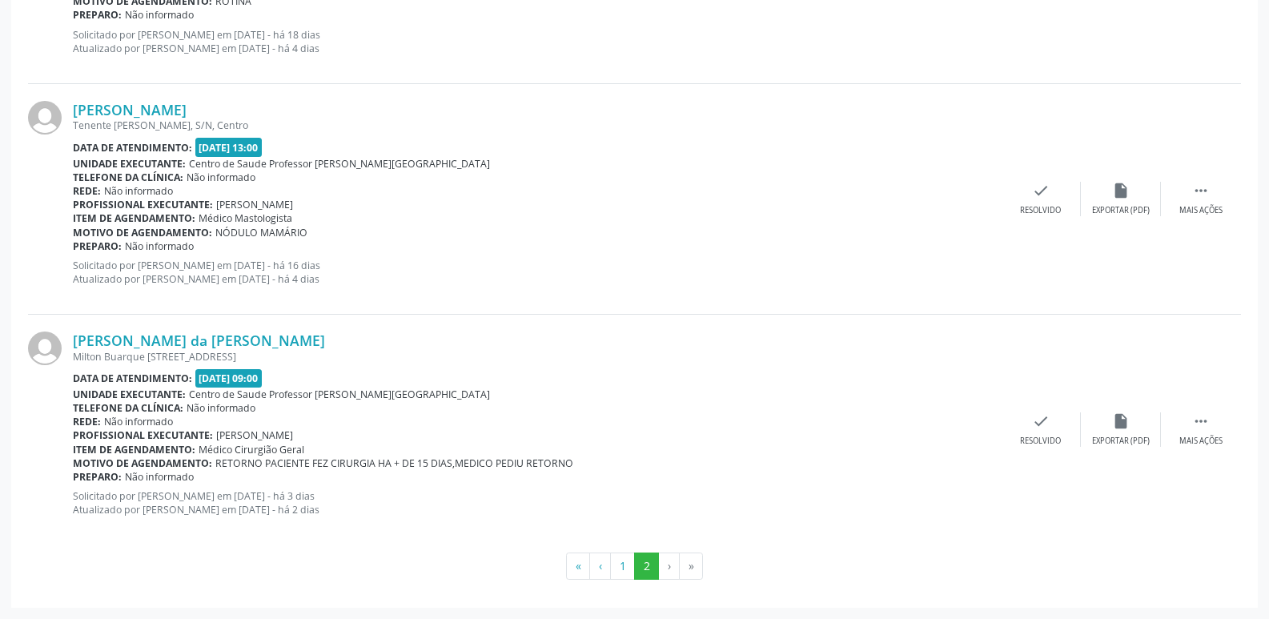
click at [668, 565] on li "›" at bounding box center [669, 565] width 21 height 27
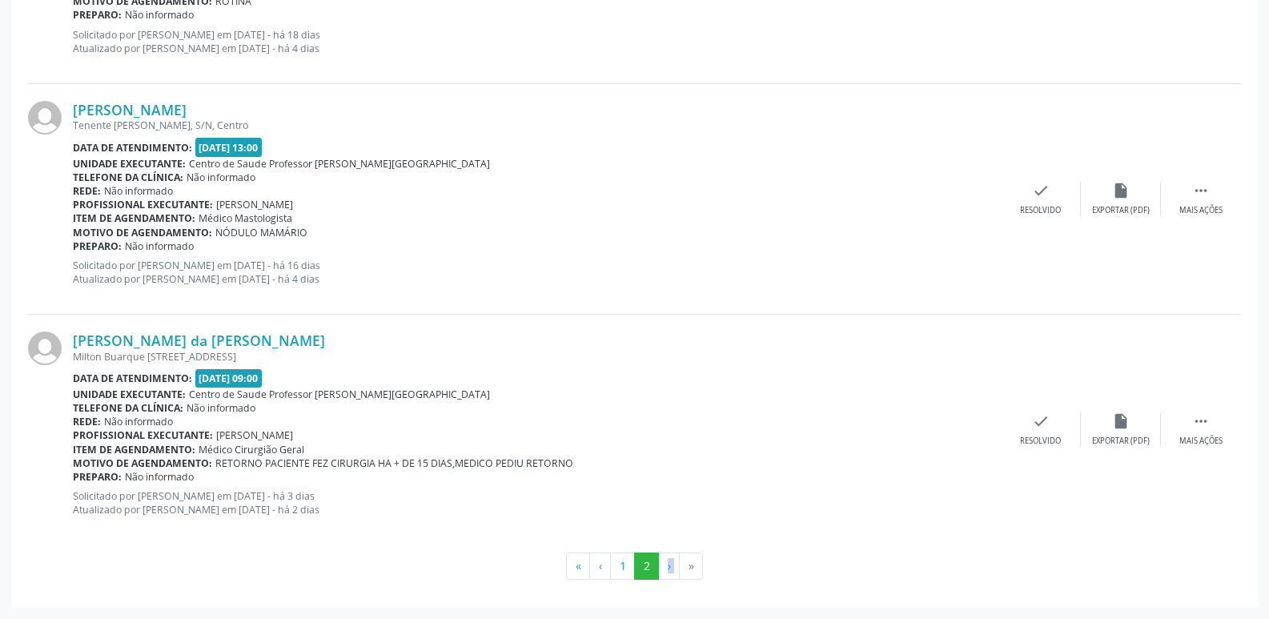
click at [668, 566] on li "›" at bounding box center [669, 565] width 21 height 27
click at [668, 569] on li "›" at bounding box center [669, 565] width 21 height 27
click at [686, 567] on li "»" at bounding box center [691, 565] width 23 height 27
click at [856, 363] on div "Milton Buarque [STREET_ADDRESS]" at bounding box center [537, 357] width 928 height 14
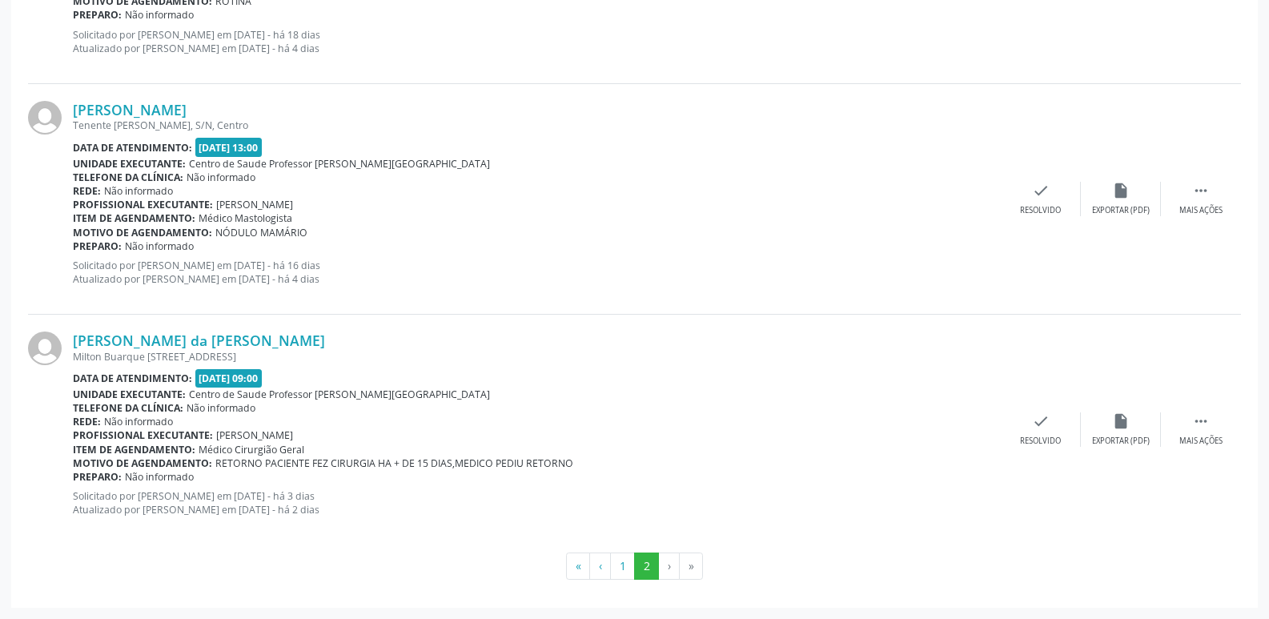
click at [856, 363] on div "Milton Buarque [STREET_ADDRESS]" at bounding box center [537, 357] width 928 height 14
click at [636, 553] on button "2" at bounding box center [646, 565] width 25 height 27
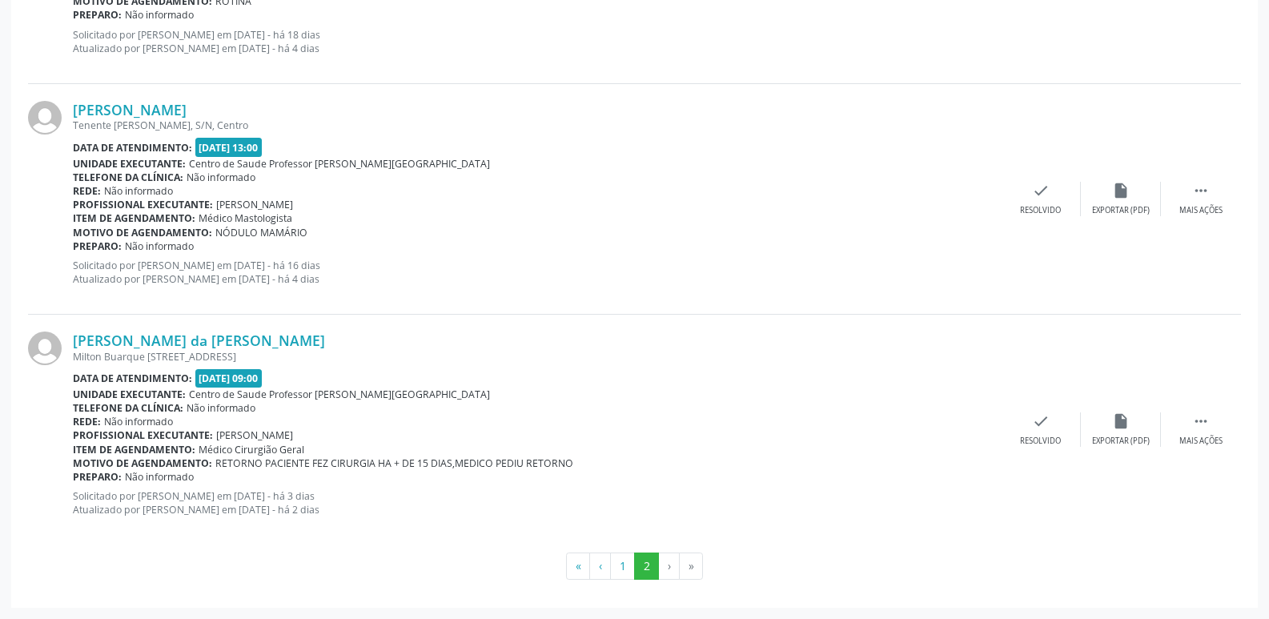
click at [243, 556] on ul "« ‹ 1 2 › »" at bounding box center [634, 565] width 1213 height 27
click at [621, 565] on button "1" at bounding box center [622, 565] width 25 height 27
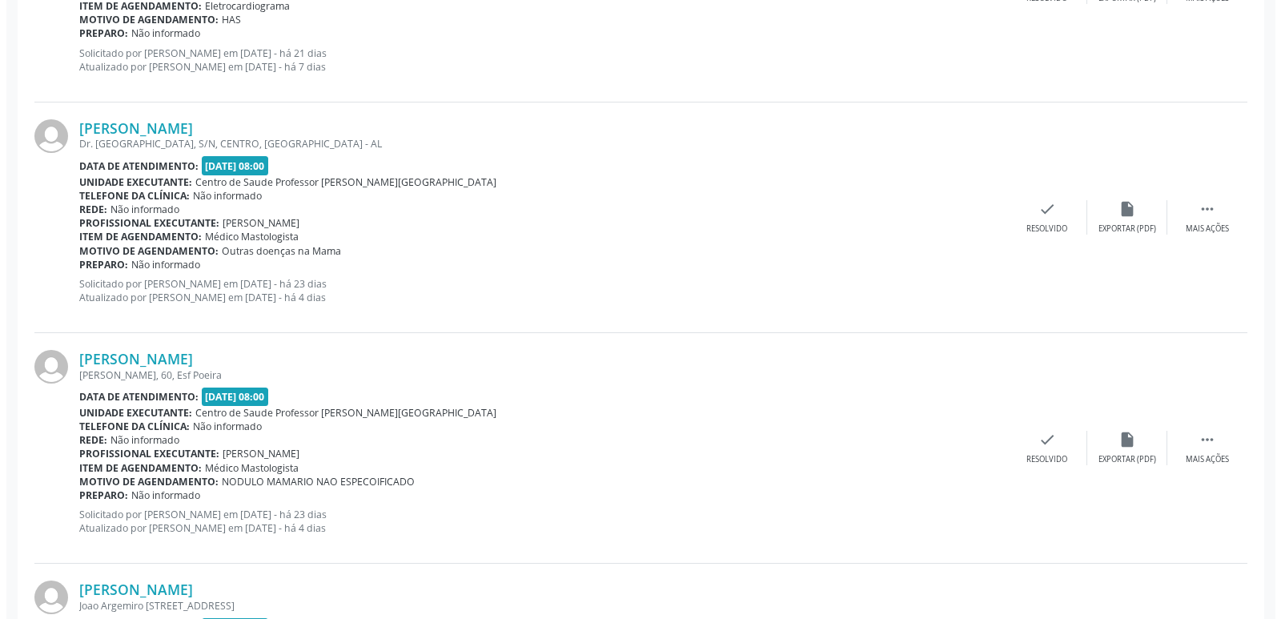
scroll to position [2722, 0]
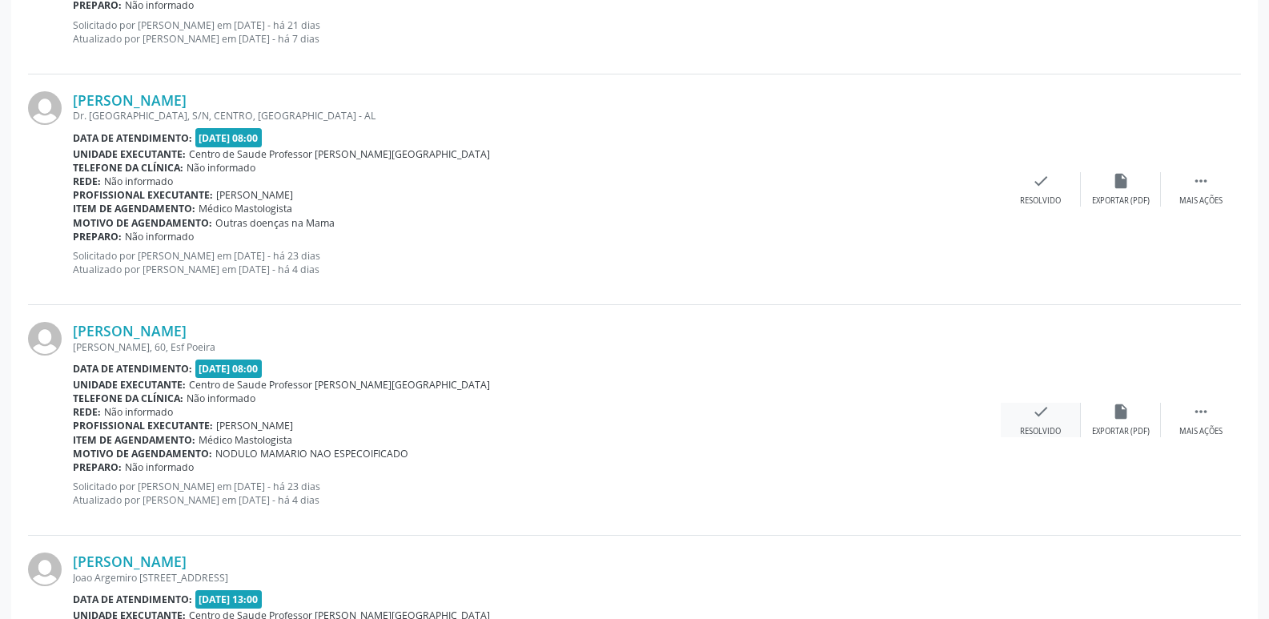
click at [1039, 418] on icon "check" at bounding box center [1041, 412] width 18 height 18
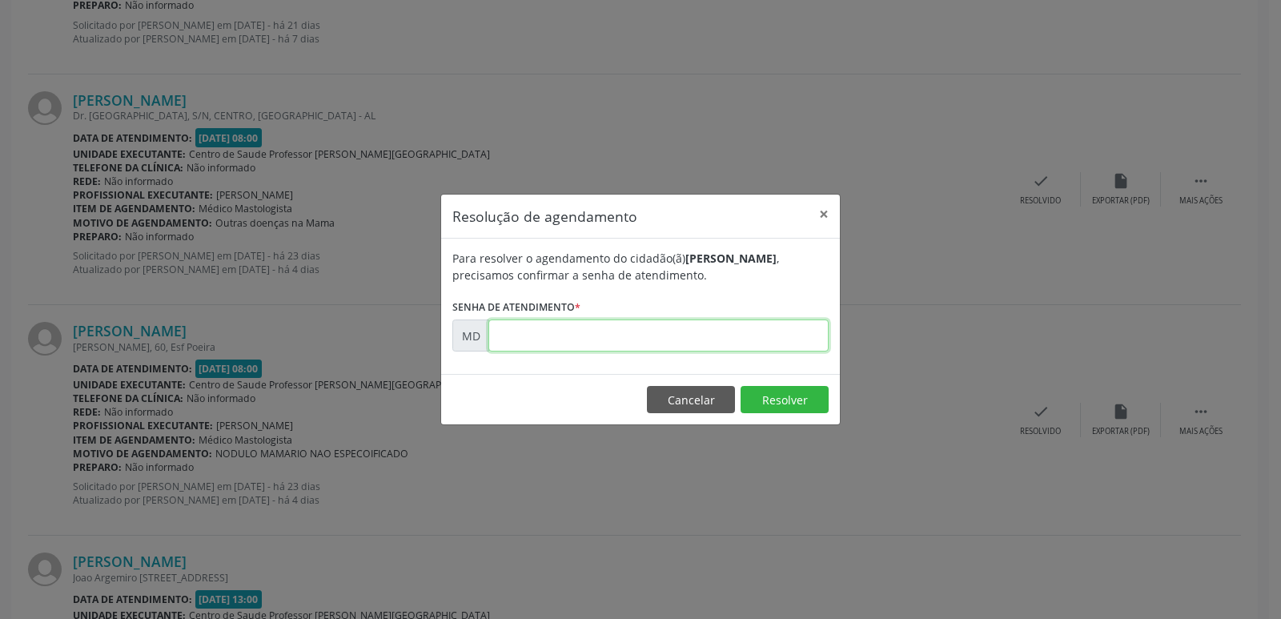
click at [542, 343] on input "text" at bounding box center [658, 335] width 340 height 32
type input "0"
type input "00000870"
click at [774, 396] on button "Resolver" at bounding box center [784, 399] width 88 height 27
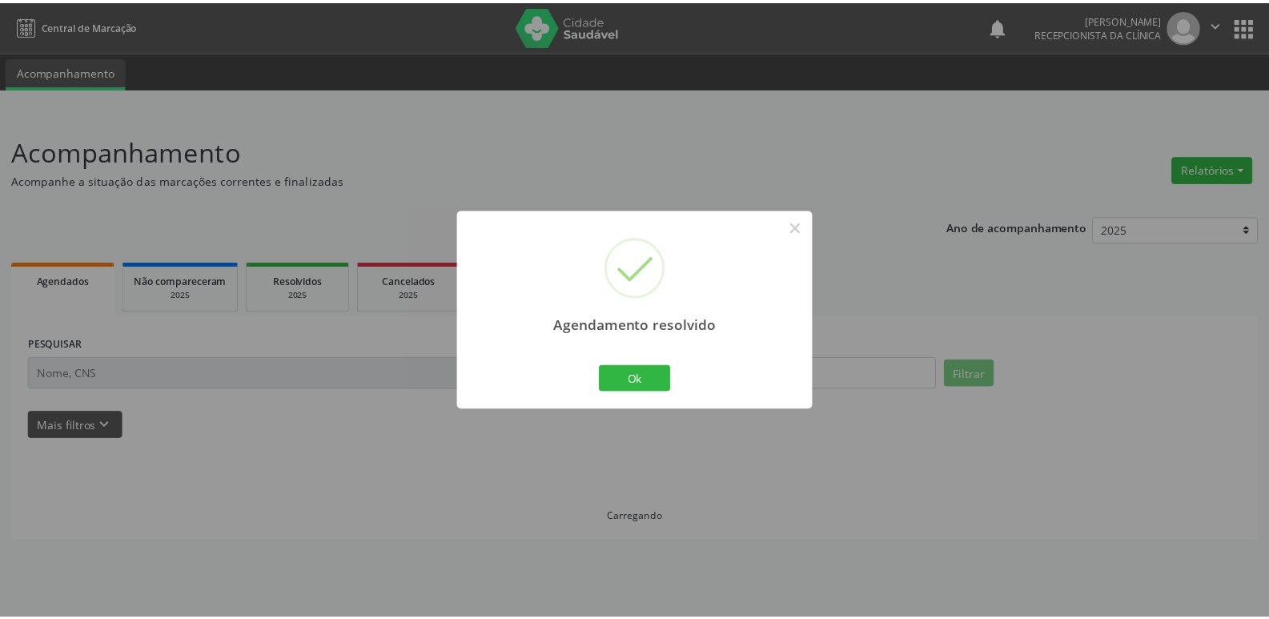
scroll to position [0, 0]
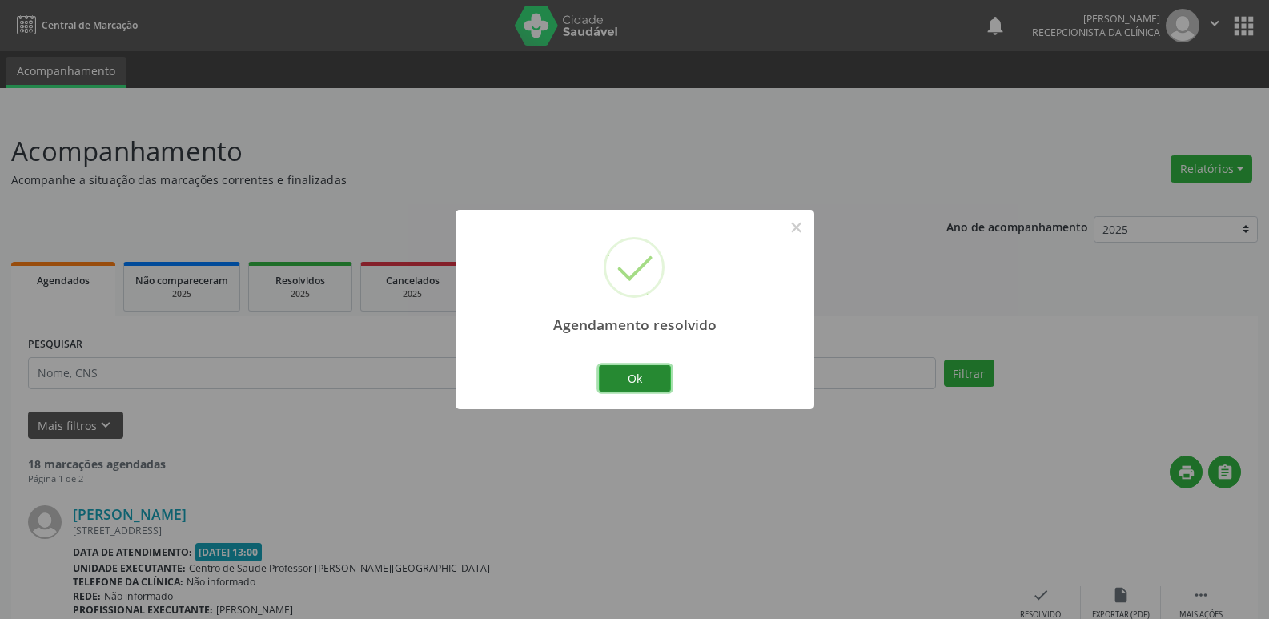
click at [628, 379] on button "Ok" at bounding box center [635, 378] width 72 height 27
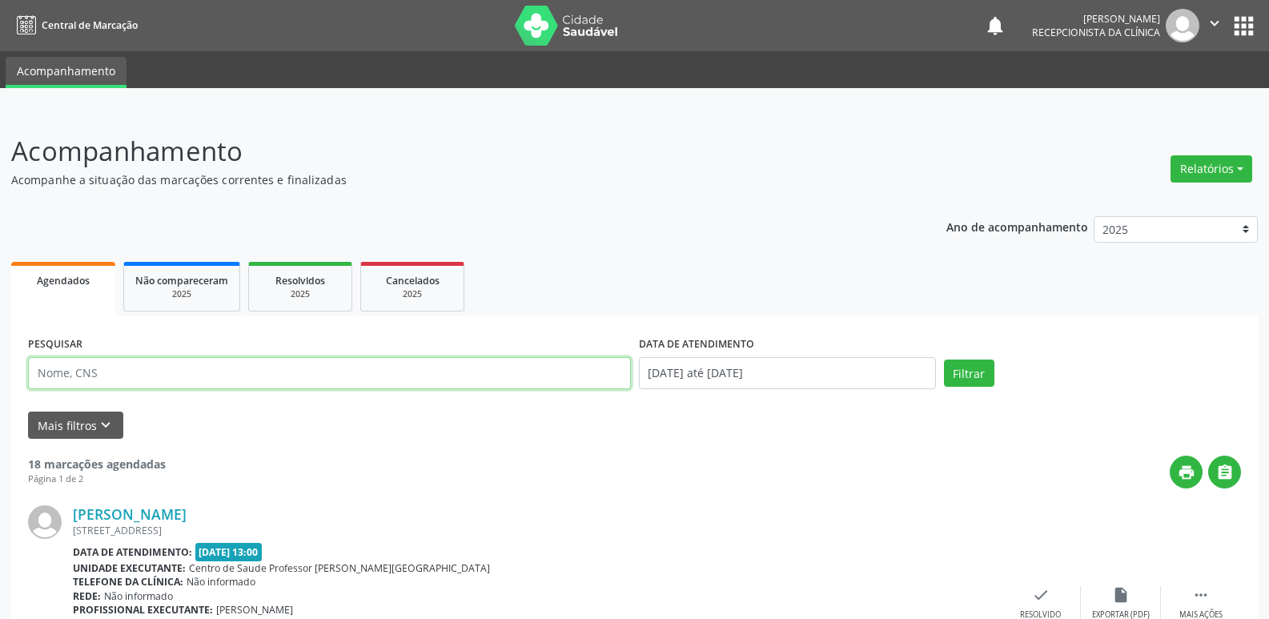
click at [109, 374] on input "text" at bounding box center [329, 373] width 603 height 32
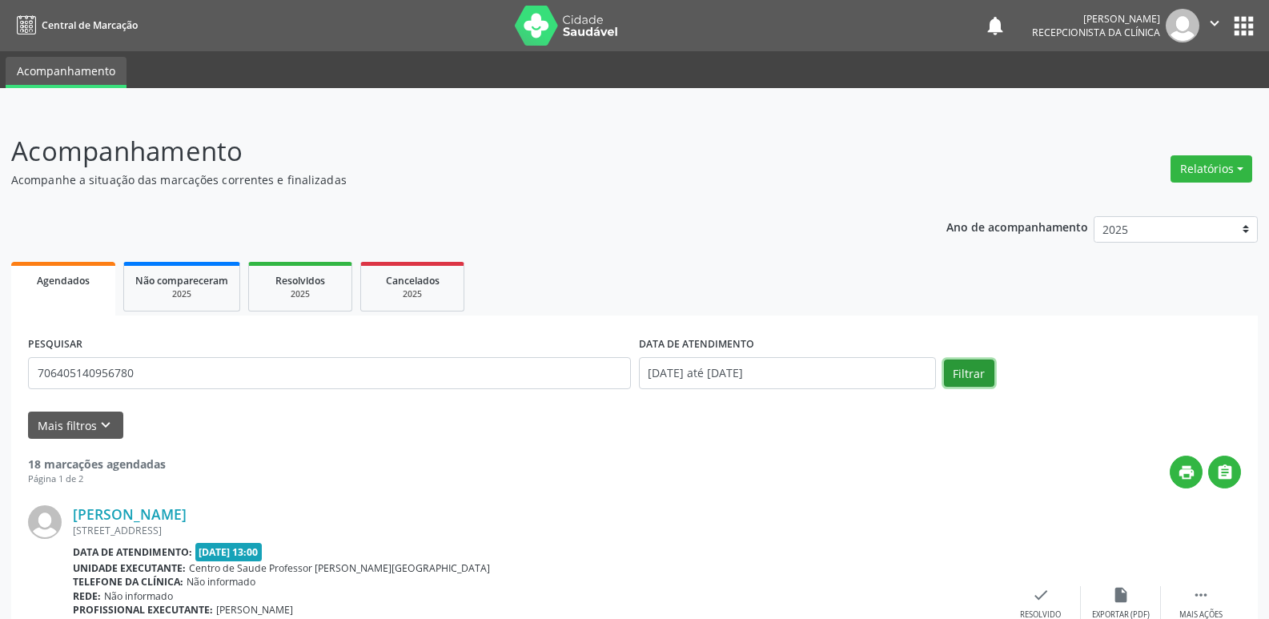
click at [969, 370] on button "Filtrar" at bounding box center [969, 372] width 50 height 27
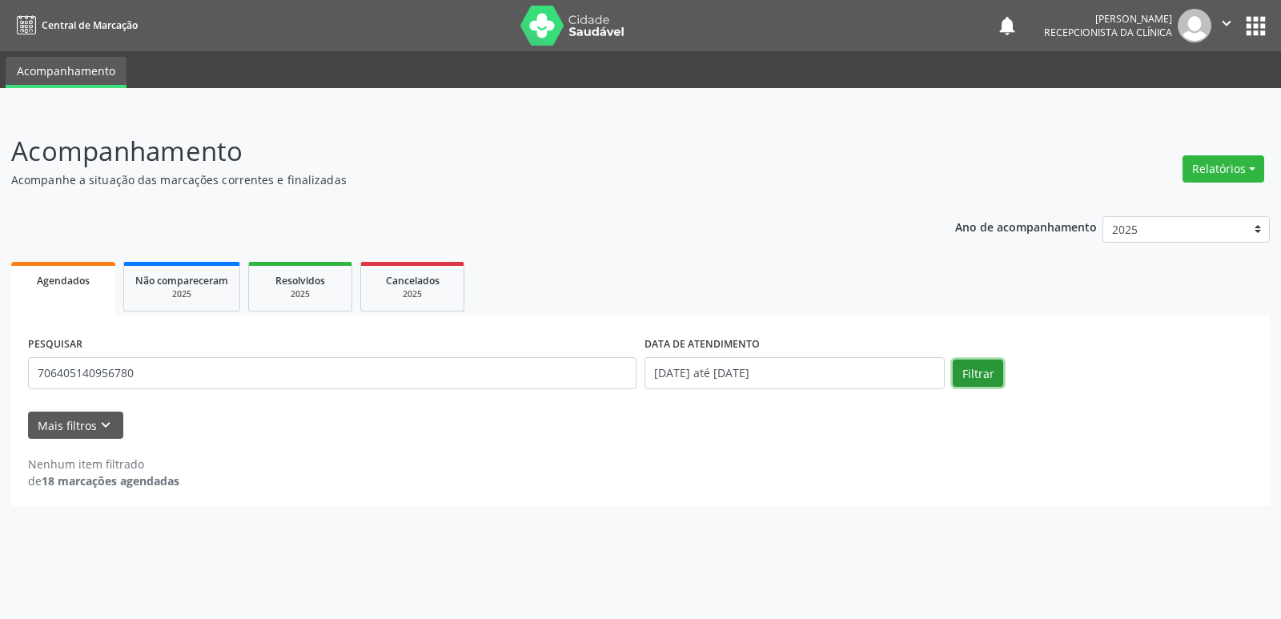
click at [977, 375] on button "Filtrar" at bounding box center [978, 372] width 50 height 27
click at [150, 380] on input "706405140956780" at bounding box center [332, 373] width 608 height 32
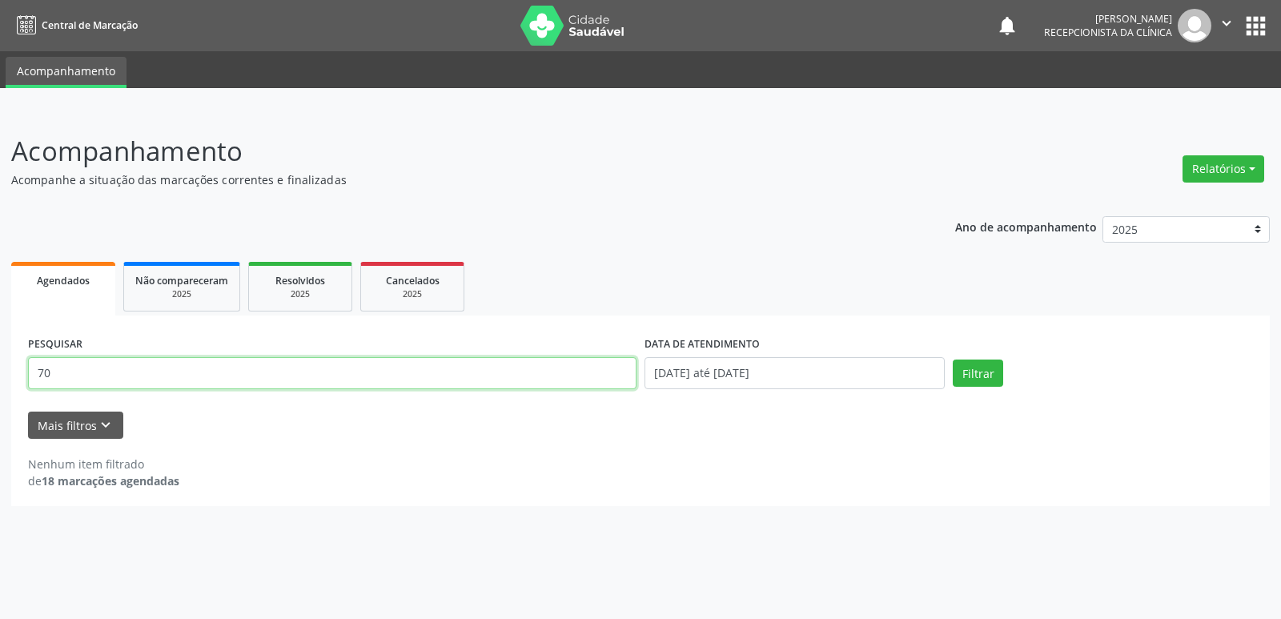
type input "7"
click at [979, 367] on button "Filtrar" at bounding box center [978, 372] width 50 height 27
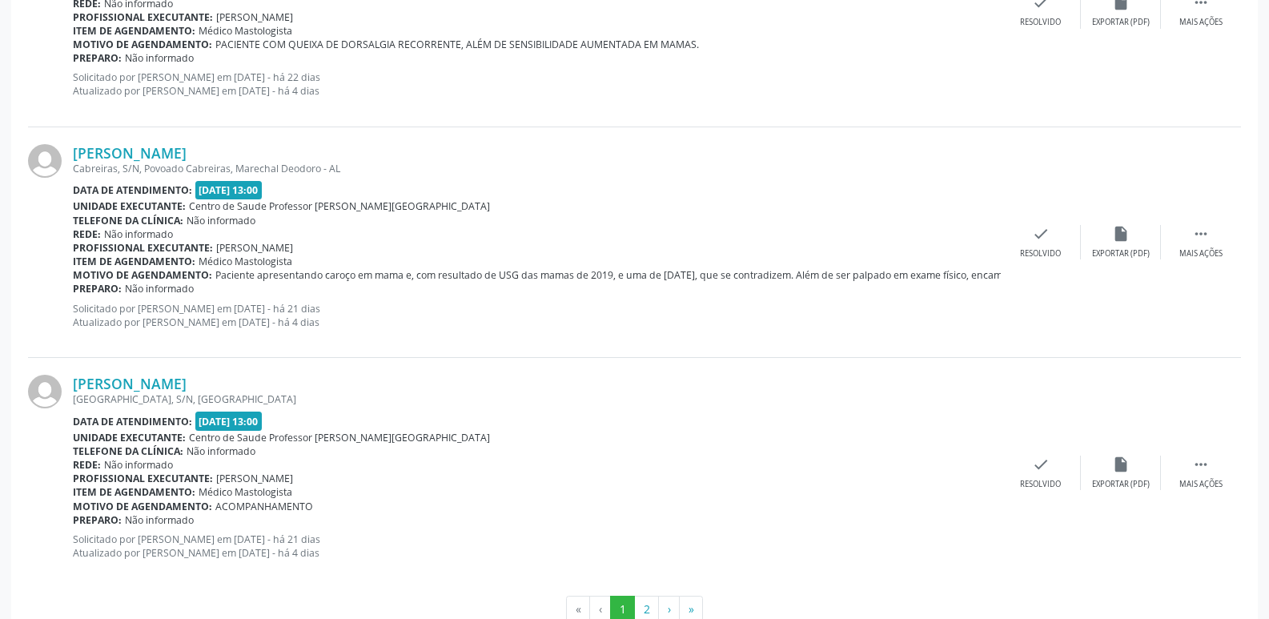
scroll to position [3362, 0]
click at [645, 609] on button "2" at bounding box center [646, 608] width 25 height 27
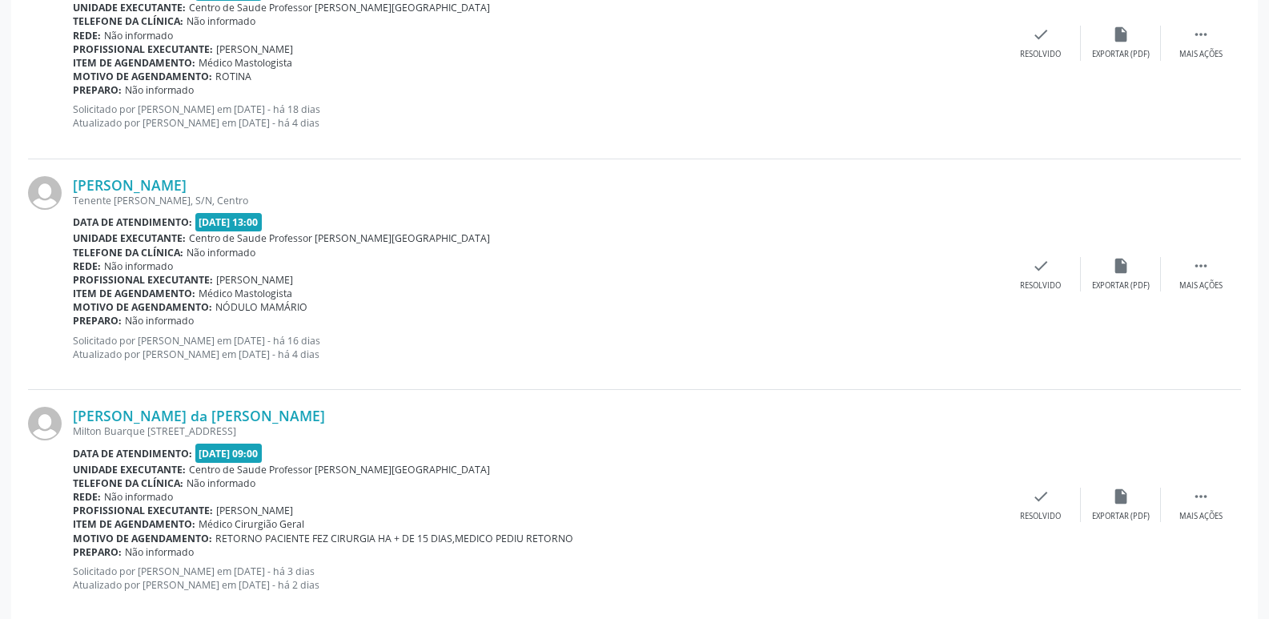
scroll to position [636, 0]
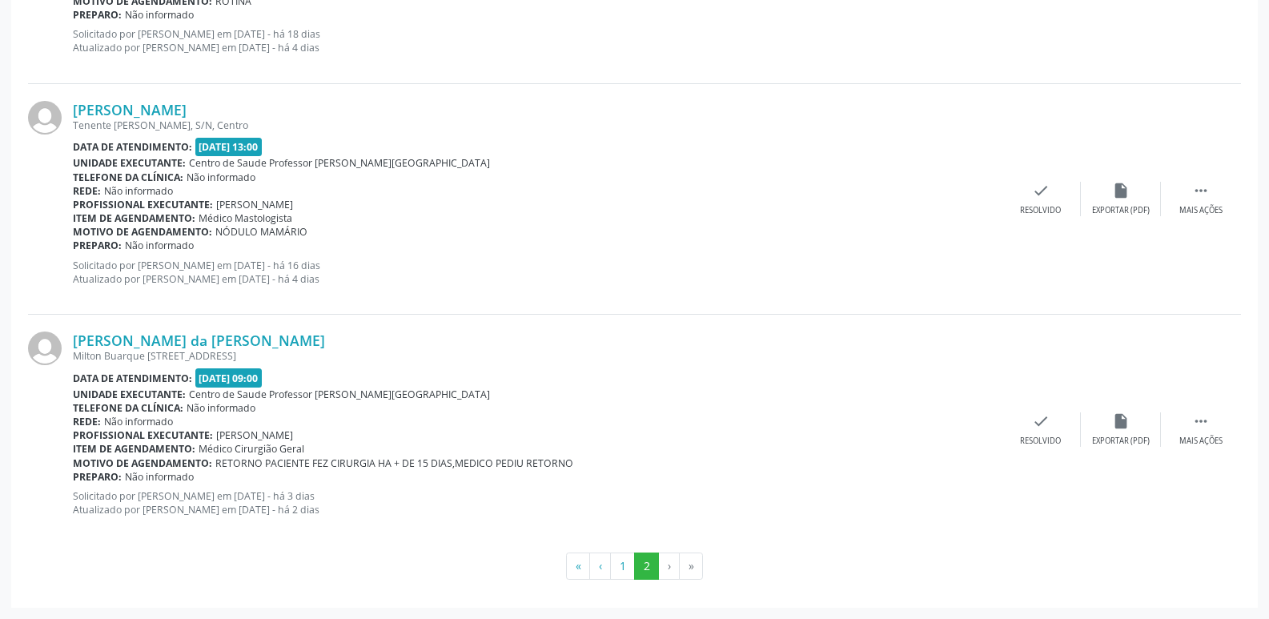
click at [669, 564] on li "›" at bounding box center [669, 565] width 21 height 27
click at [644, 11] on div "Preparo: Não informado" at bounding box center [537, 15] width 928 height 14
